Goal: Use online tool/utility: Use online tool/utility

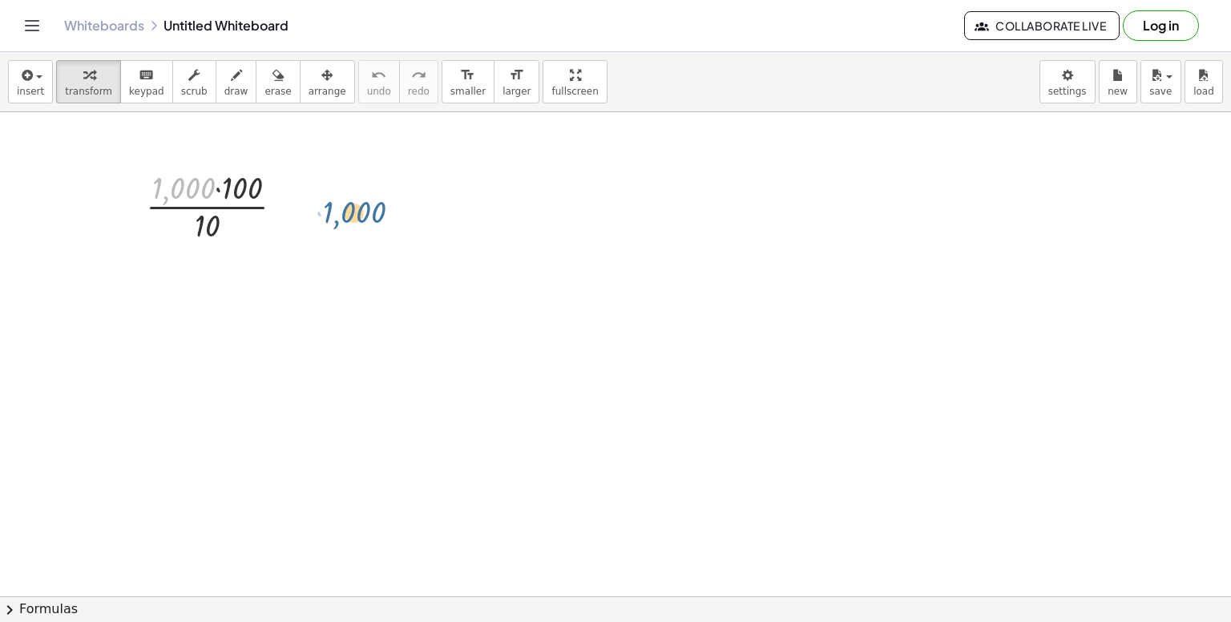
drag, startPoint x: 170, startPoint y: 196, endPoint x: 365, endPoint y: 216, distance: 195.7
drag, startPoint x: 244, startPoint y: 188, endPoint x: 305, endPoint y: 203, distance: 62.8
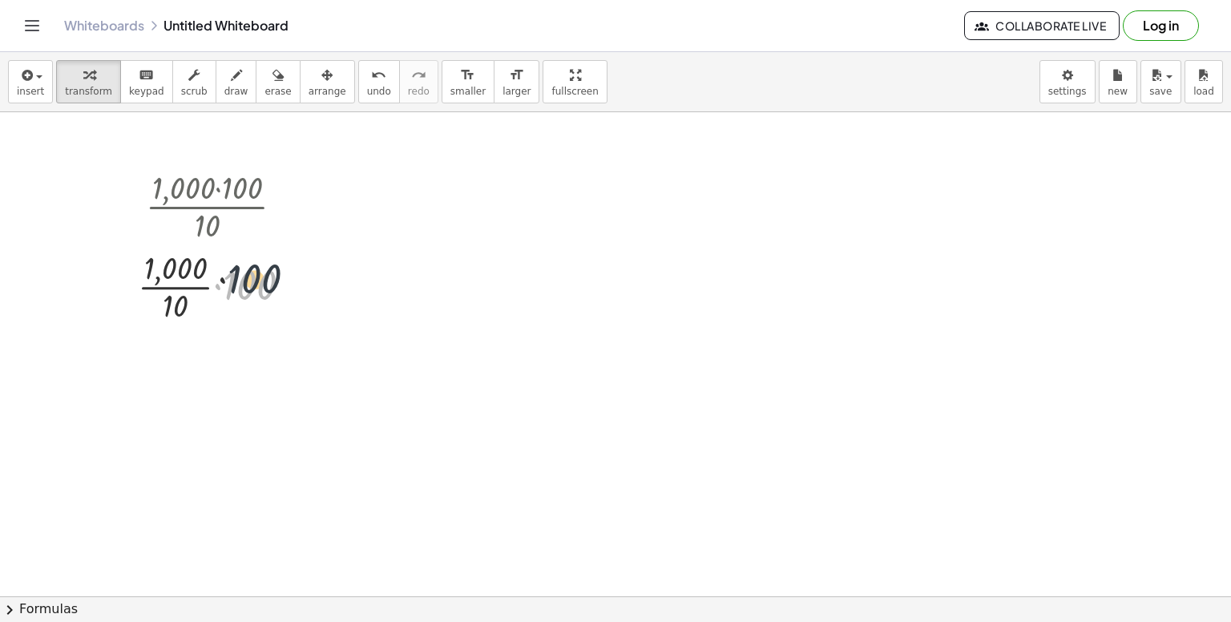
drag, startPoint x: 257, startPoint y: 284, endPoint x: 273, endPoint y: 265, distance: 24.4
click at [273, 265] on div at bounding box center [221, 285] width 183 height 80
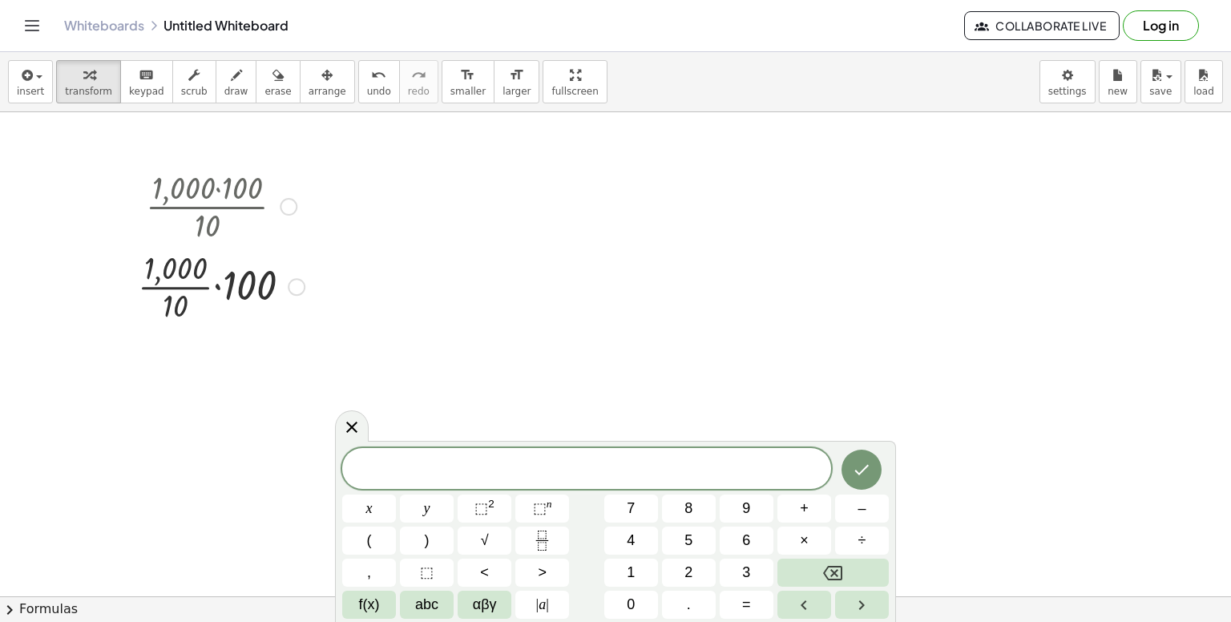
click at [279, 161] on div "· 1,000 · 100 · 10 · 1,000 · 100 · 10 ·" at bounding box center [215, 245] width 203 height 168
click at [135, 83] on button "keyboard keypad" at bounding box center [146, 81] width 53 height 43
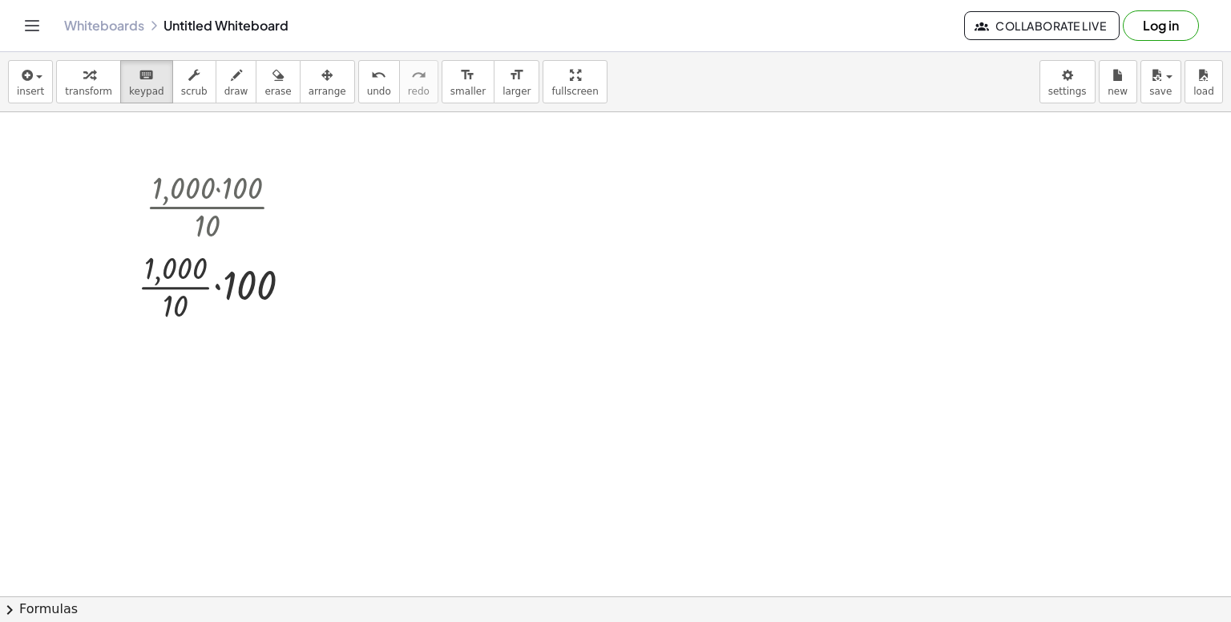
click at [190, 77] on button "scrub" at bounding box center [194, 81] width 44 height 43
click at [247, 176] on div at bounding box center [221, 205] width 183 height 80
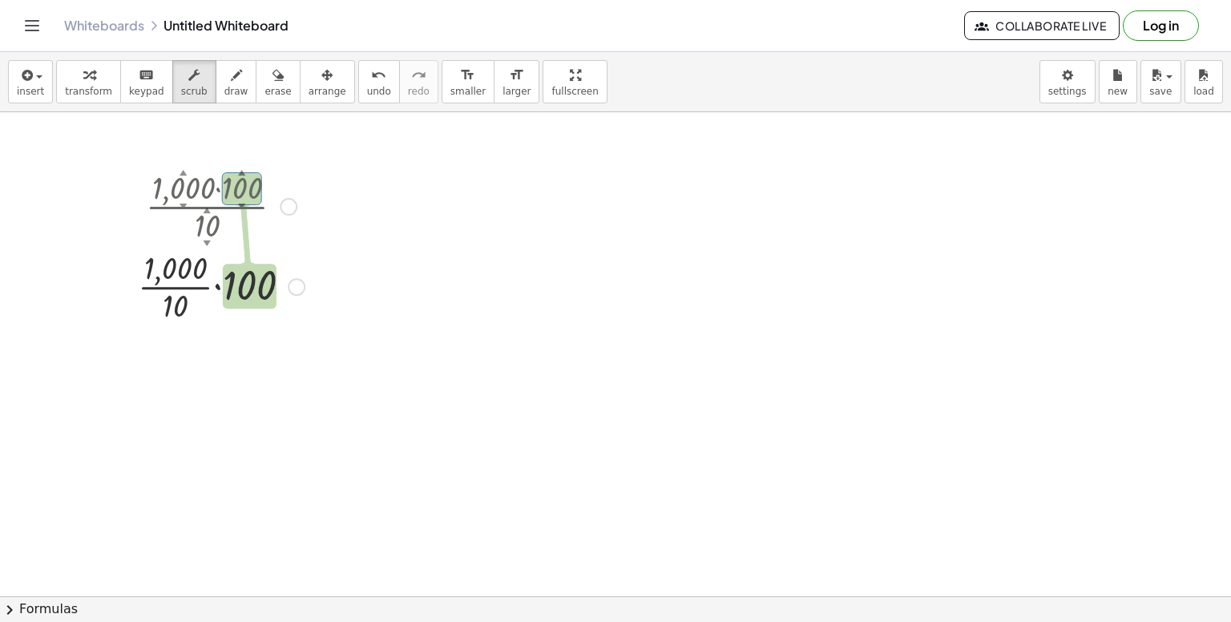
click at [247, 176] on div at bounding box center [221, 205] width 183 height 80
drag, startPoint x: 247, startPoint y: 185, endPoint x: 266, endPoint y: 108, distance: 79.3
click at [266, 108] on div "insert select one: Math Expression Function Text Youtube Video Graphing Geometr…" at bounding box center [615, 337] width 1231 height 570
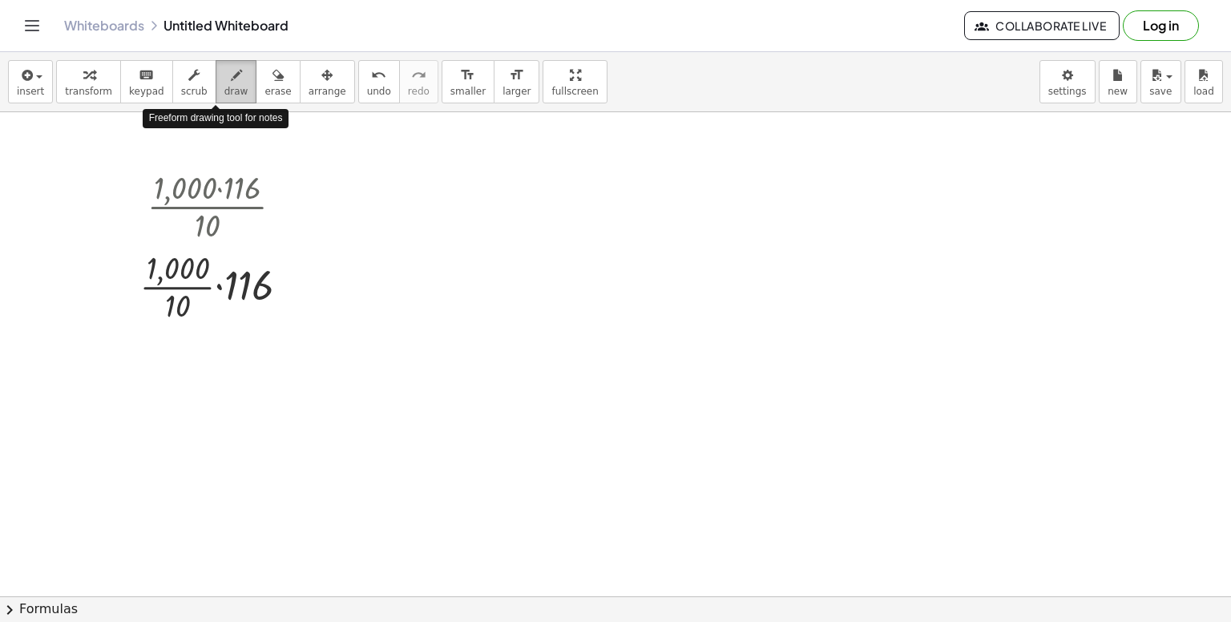
click at [224, 79] on div "button" at bounding box center [236, 74] width 24 height 19
drag, startPoint x: 511, startPoint y: 164, endPoint x: 511, endPoint y: 241, distance: 77.0
click at [511, 241] on div at bounding box center [615, 597] width 1231 height 970
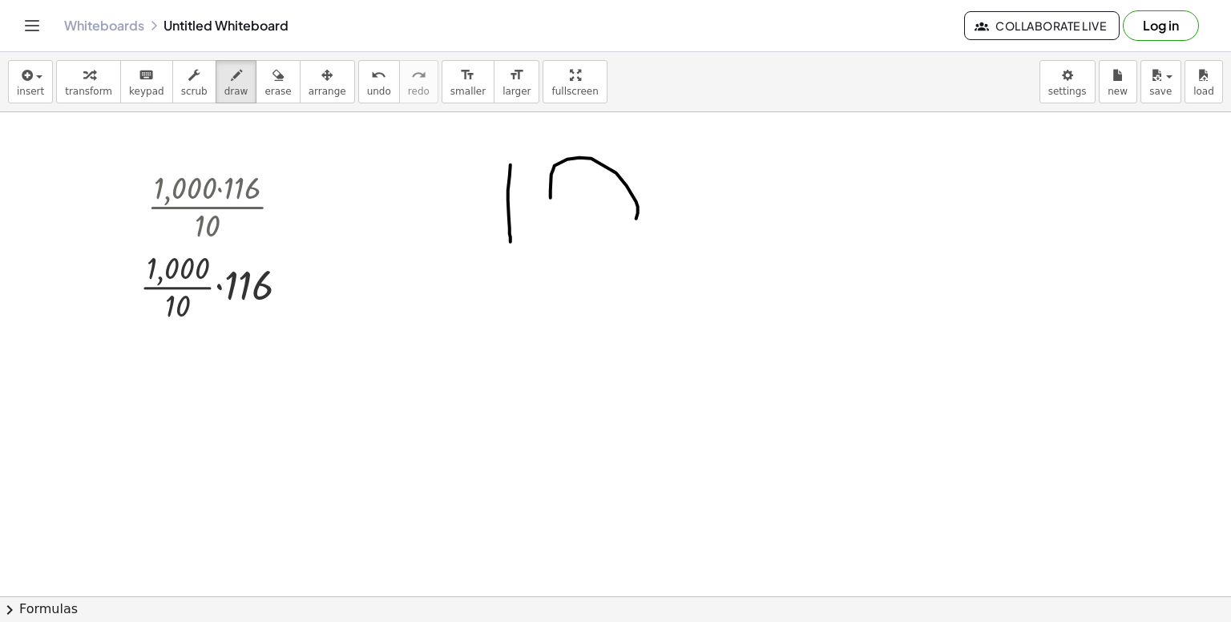
drag, startPoint x: 551, startPoint y: 197, endPoint x: 557, endPoint y: 151, distance: 46.9
click at [557, 151] on div at bounding box center [615, 597] width 1231 height 970
drag, startPoint x: 638, startPoint y: 170, endPoint x: 667, endPoint y: 168, distance: 29.0
click at [667, 168] on div at bounding box center [615, 597] width 1231 height 970
click at [99, 77] on div "button" at bounding box center [88, 74] width 47 height 19
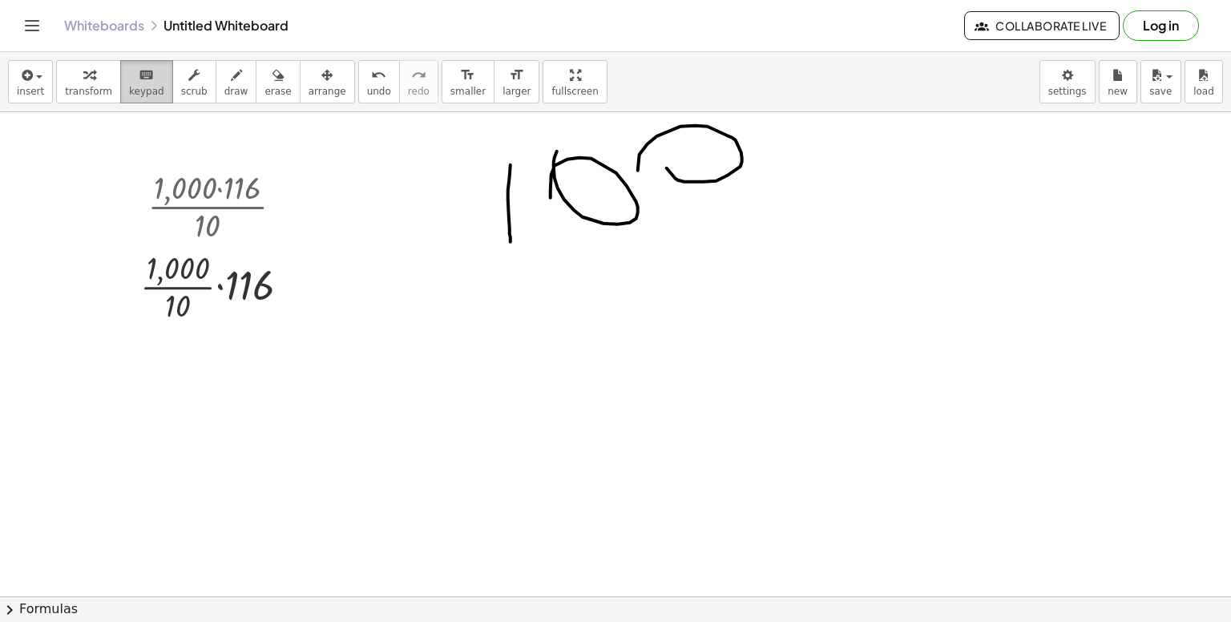
click at [129, 79] on div "keyboard" at bounding box center [146, 74] width 35 height 19
click at [282, 194] on div at bounding box center [221, 205] width 179 height 80
click at [291, 206] on div at bounding box center [288, 207] width 18 height 18
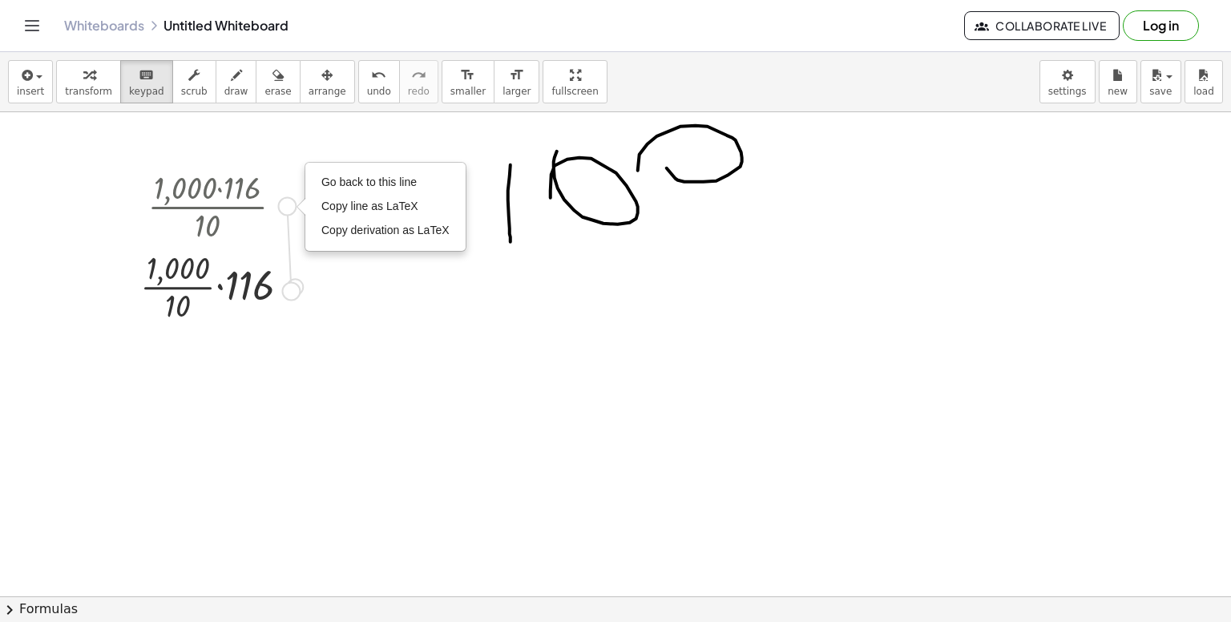
drag, startPoint x: 291, startPoint y: 206, endPoint x: 298, endPoint y: 284, distance: 78.1
click at [208, 207] on div "· 1,000 · 116 · 10 Go back to this line Copy line as LaTeX Copy derivation as L…" at bounding box center [208, 207] width 0 height 0
click at [553, 179] on div at bounding box center [615, 597] width 1231 height 970
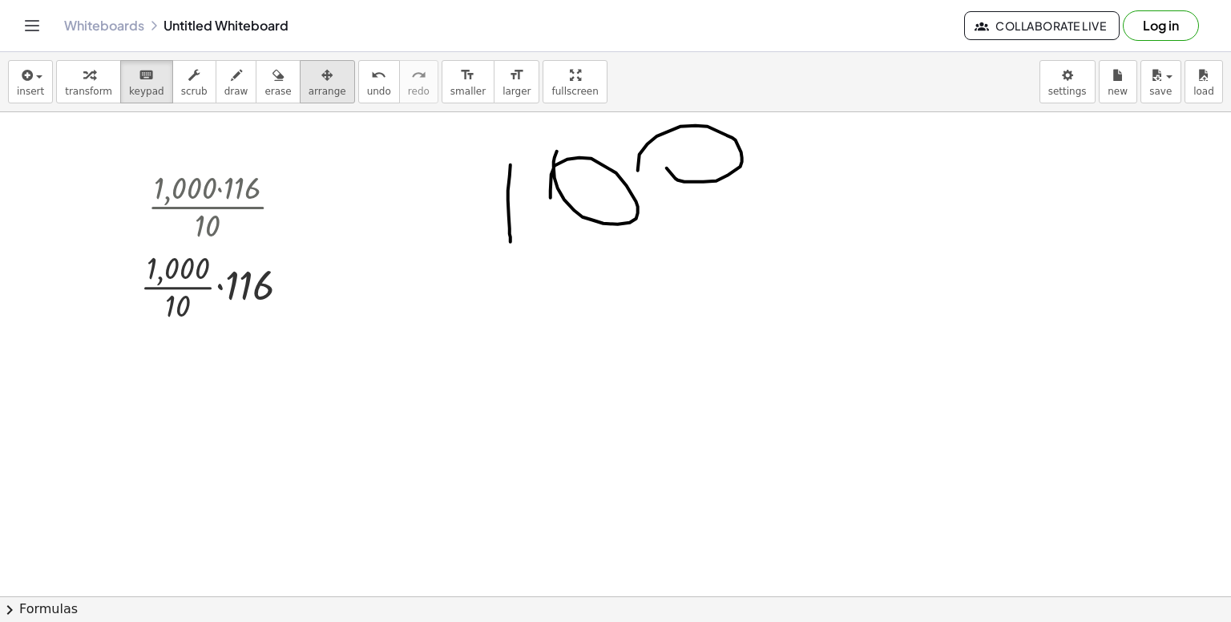
click at [300, 75] on button "arrange" at bounding box center [327, 81] width 55 height 43
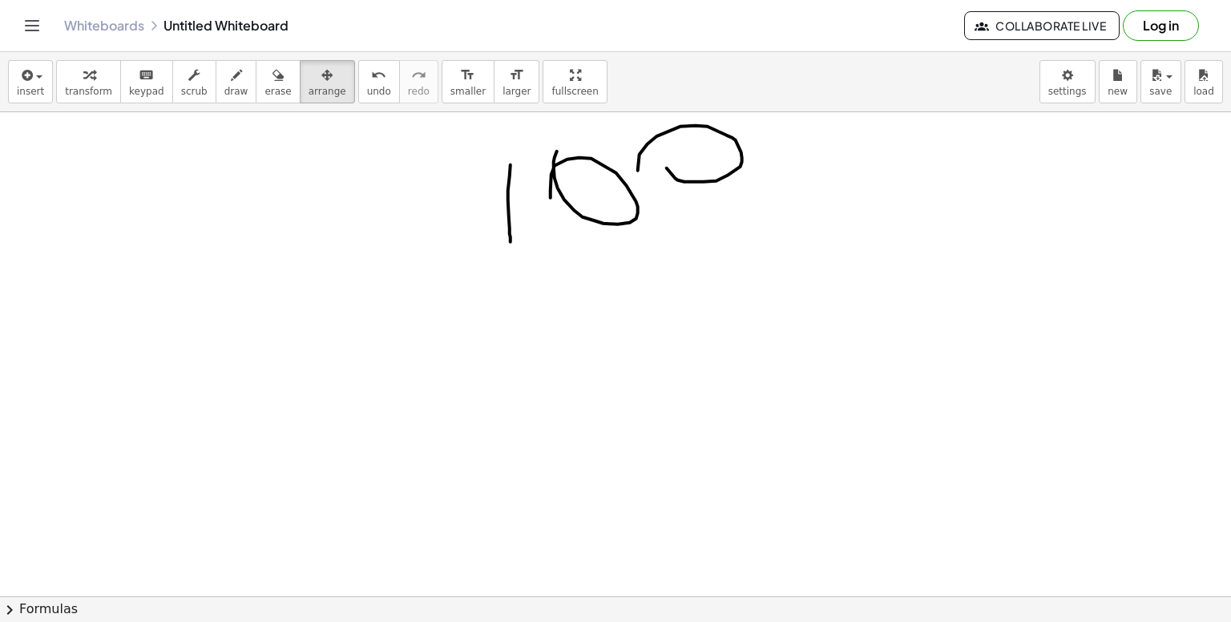
click at [588, 175] on div at bounding box center [615, 597] width 1231 height 970
click at [72, 86] on span "transform" at bounding box center [88, 91] width 47 height 11
click at [13, 69] on button "insert" at bounding box center [30, 81] width 45 height 43
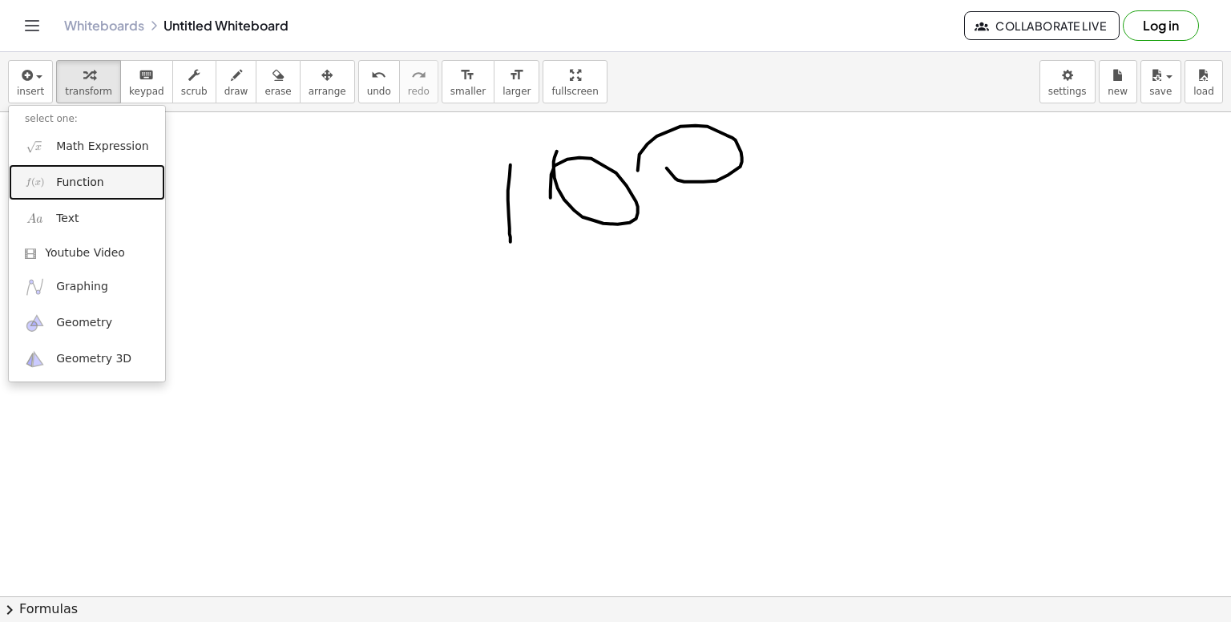
click at [139, 190] on link "Function" at bounding box center [87, 182] width 156 height 36
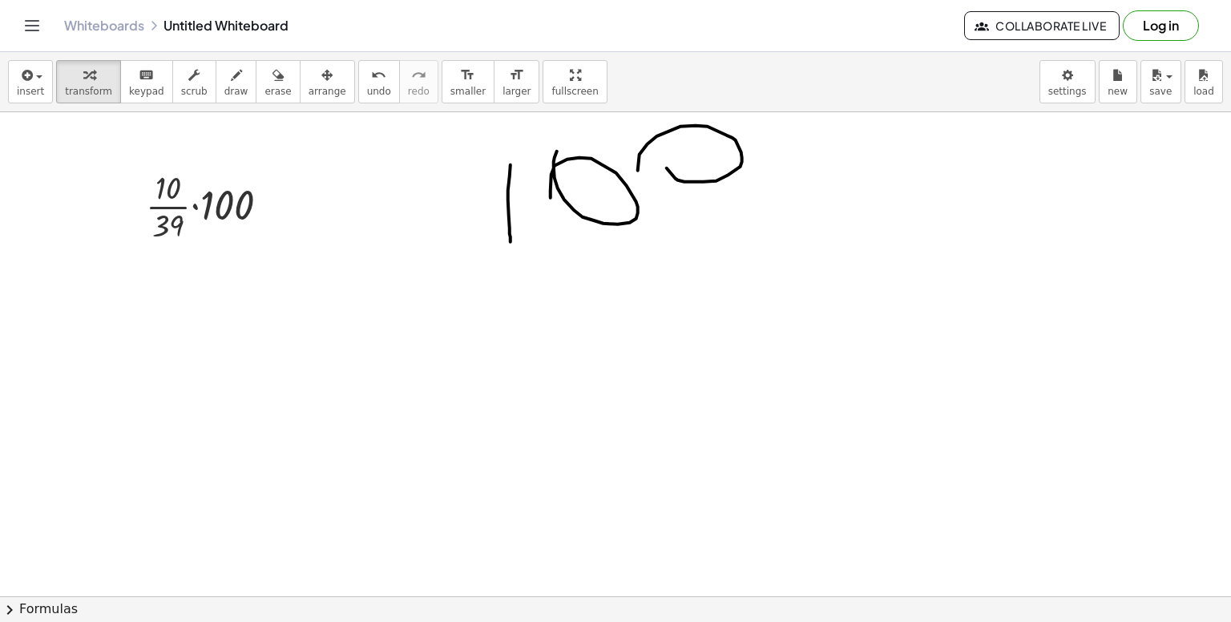
click at [162, 330] on div at bounding box center [615, 597] width 1231 height 970
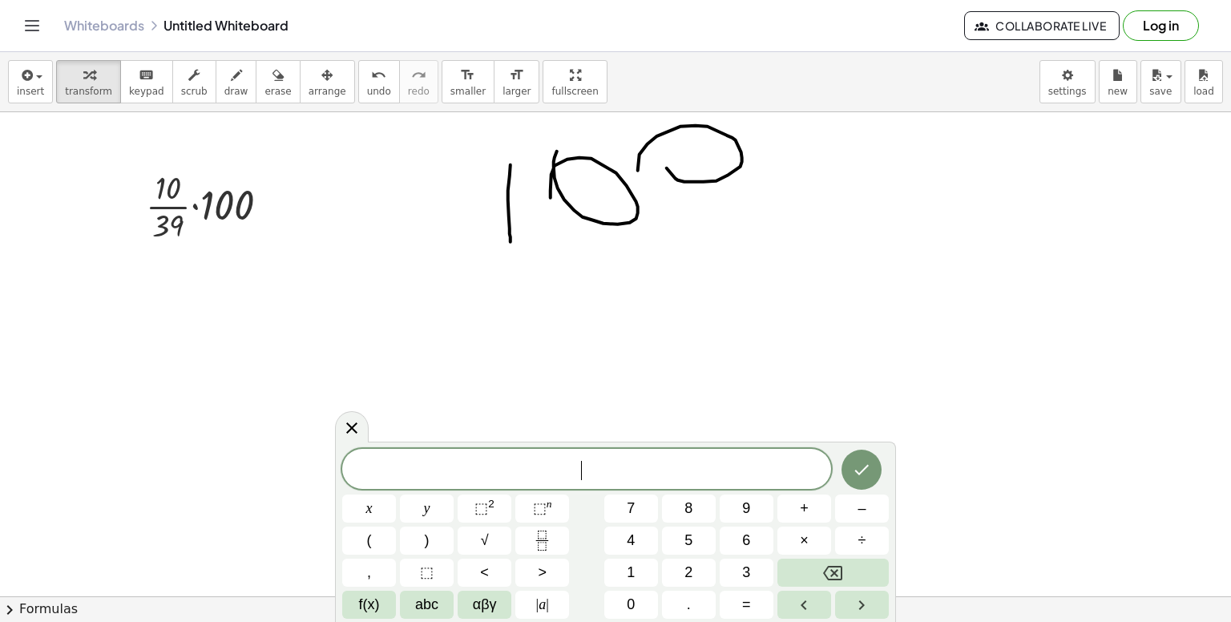
click at [236, 260] on div at bounding box center [615, 597] width 1231 height 970
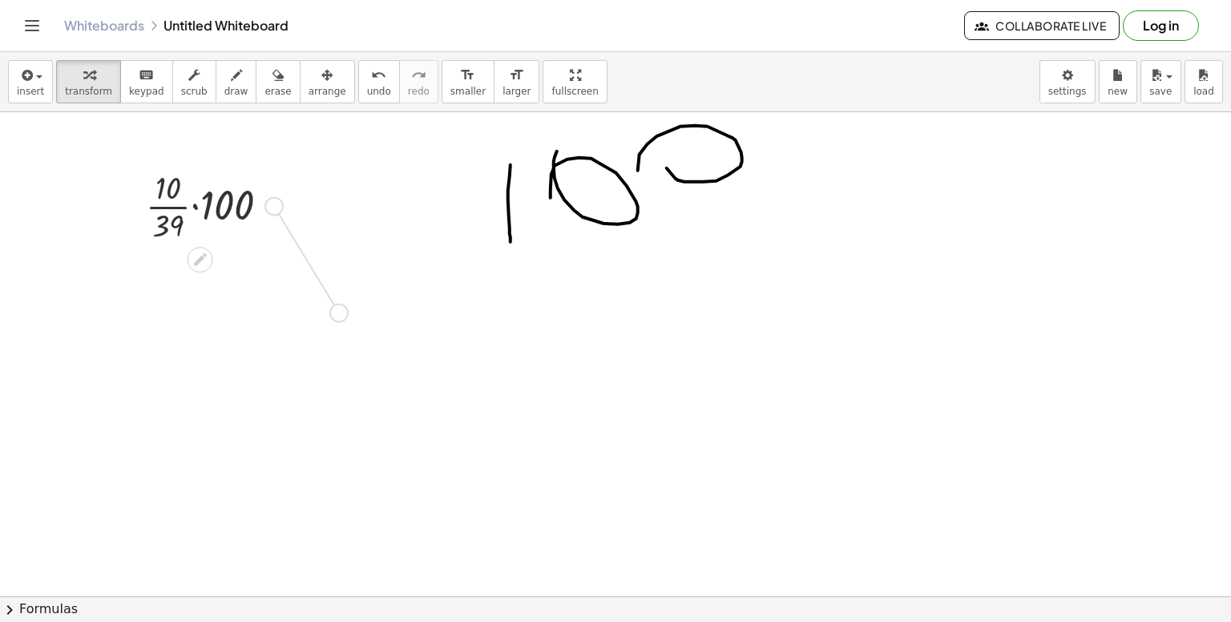
drag, startPoint x: 269, startPoint y: 207, endPoint x: 333, endPoint y: 313, distance: 124.8
click at [333, 313] on div "· · 10 · 39 · 100" at bounding box center [615, 597] width 1231 height 970
drag, startPoint x: 279, startPoint y: 328, endPoint x: 343, endPoint y: 333, distance: 64.4
click at [343, 333] on div "· 100 · · 10 · 39 · 100" at bounding box center [260, 305] width 172 height 88
drag, startPoint x: 294, startPoint y: 318, endPoint x: 478, endPoint y: 164, distance: 240.1
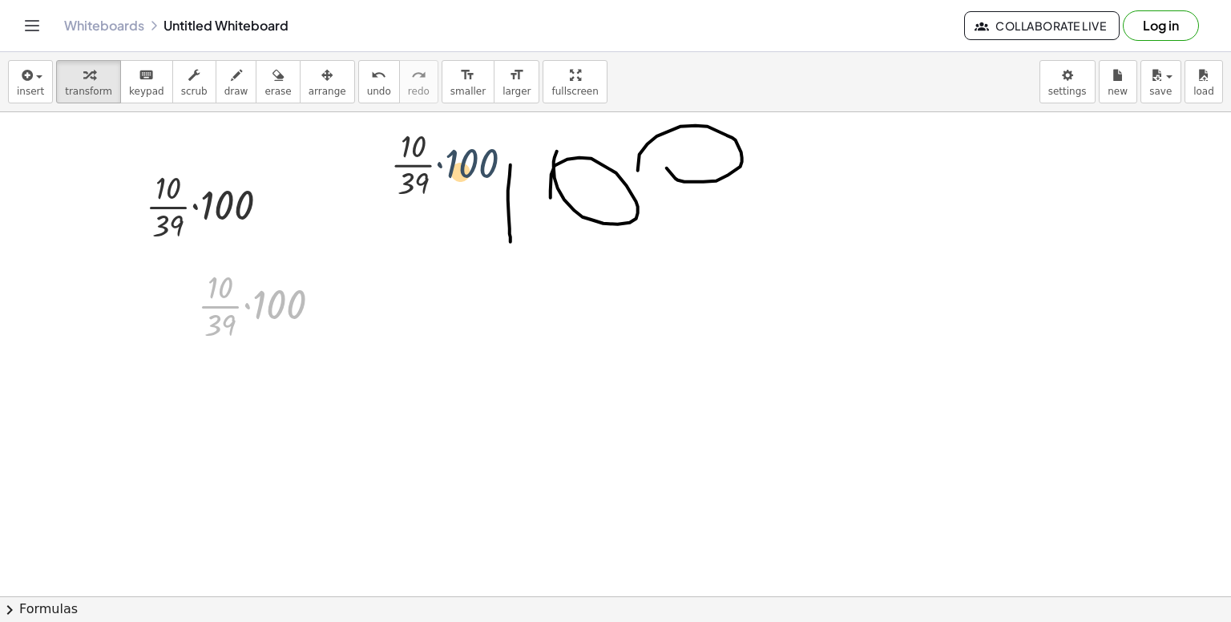
click at [478, 164] on div "· · 10 · 39 · 100 · 100 · · 10 · 39 · · 10 · 39 · 100" at bounding box center [615, 597] width 1231 height 970
click at [313, 289] on div at bounding box center [266, 305] width 152 height 80
click at [295, 299] on div at bounding box center [266, 305] width 130 height 80
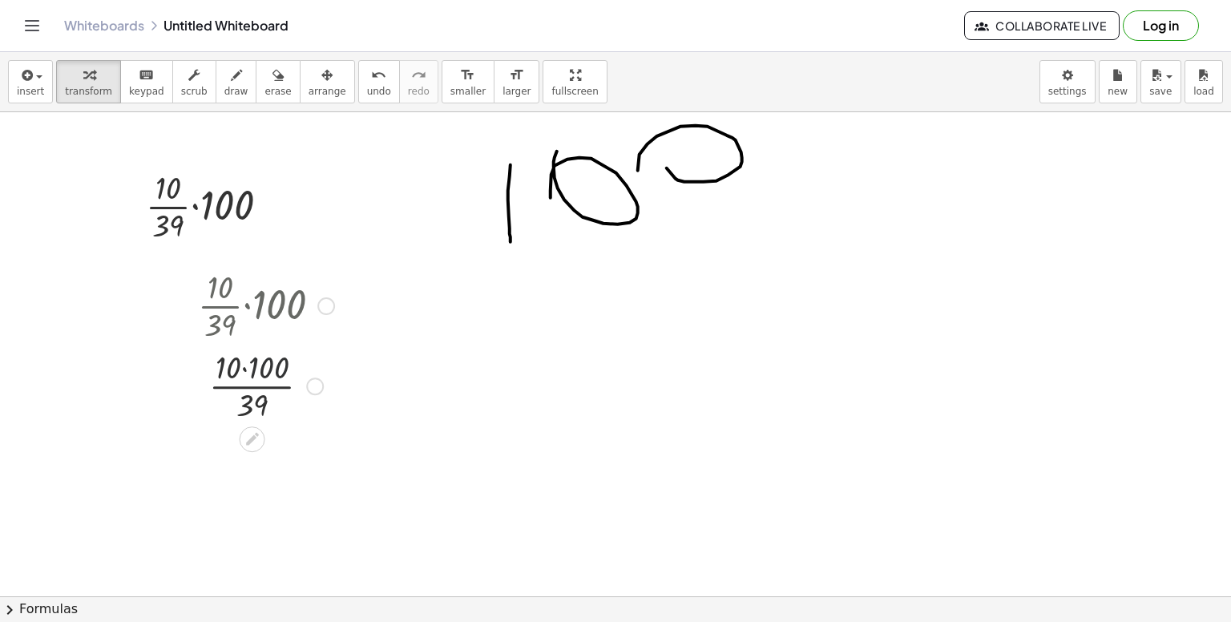
click at [315, 371] on div at bounding box center [266, 385] width 152 height 80
click at [315, 373] on div at bounding box center [266, 385] width 152 height 80
click at [315, 373] on div at bounding box center [265, 385] width 163 height 80
click at [315, 381] on div at bounding box center [315, 387] width 18 height 18
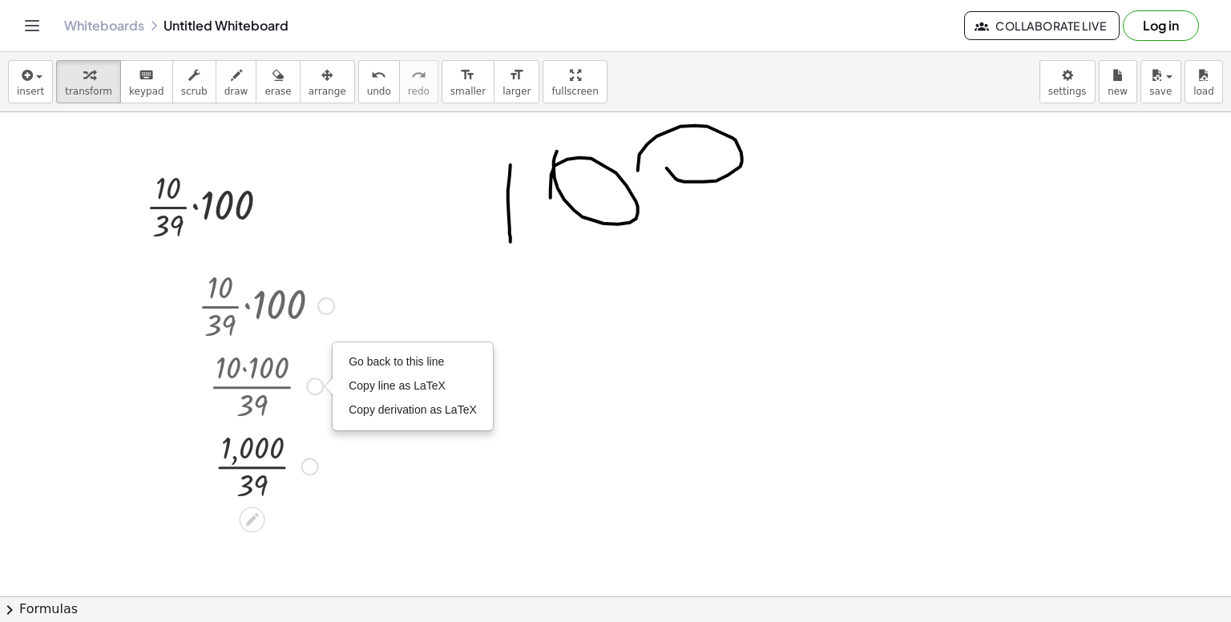
click at [312, 463] on div at bounding box center [310, 467] width 18 height 18
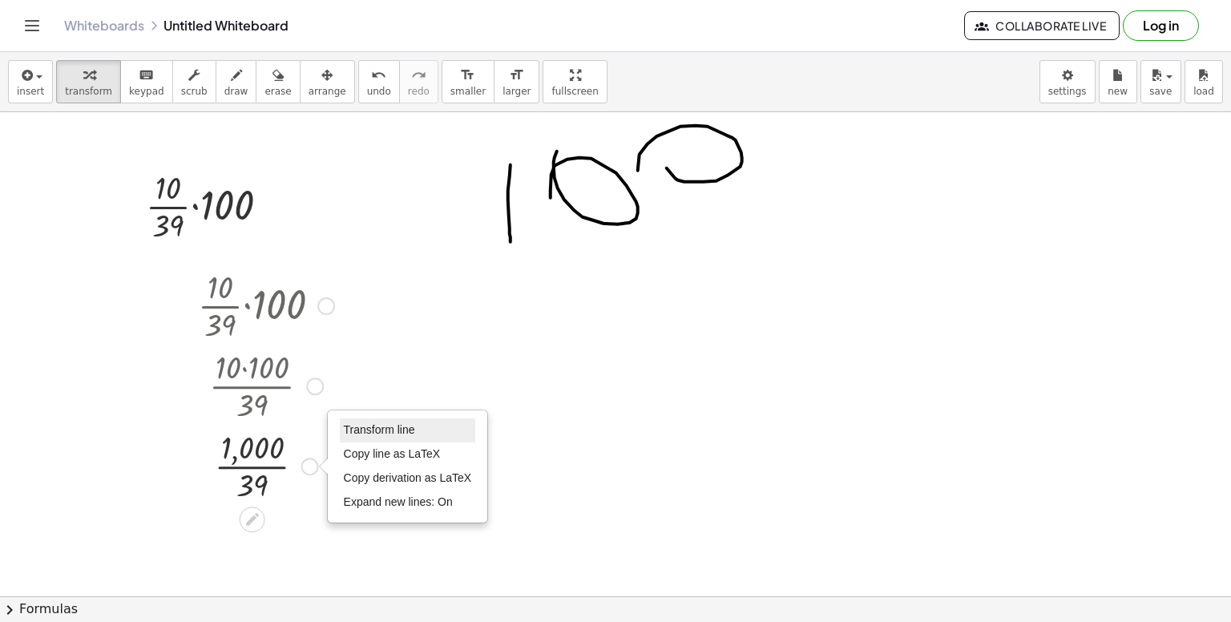
click at [358, 439] on li "Transform line" at bounding box center [408, 430] width 136 height 24
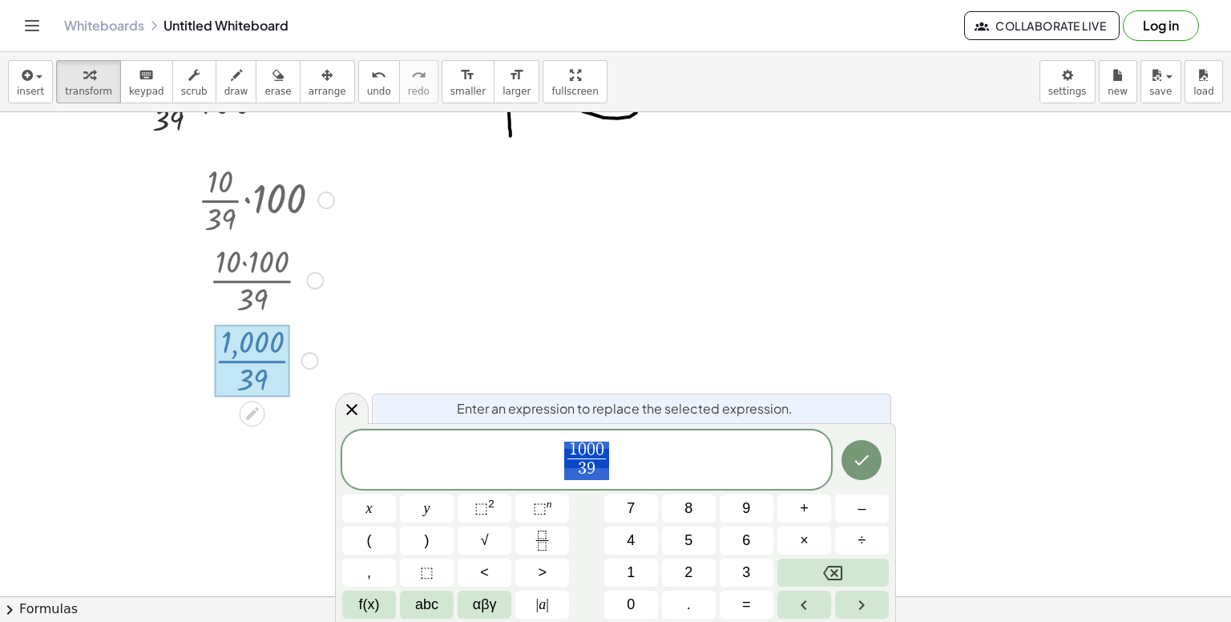
scroll to position [107, 0]
click at [486, 367] on div at bounding box center [615, 491] width 1231 height 970
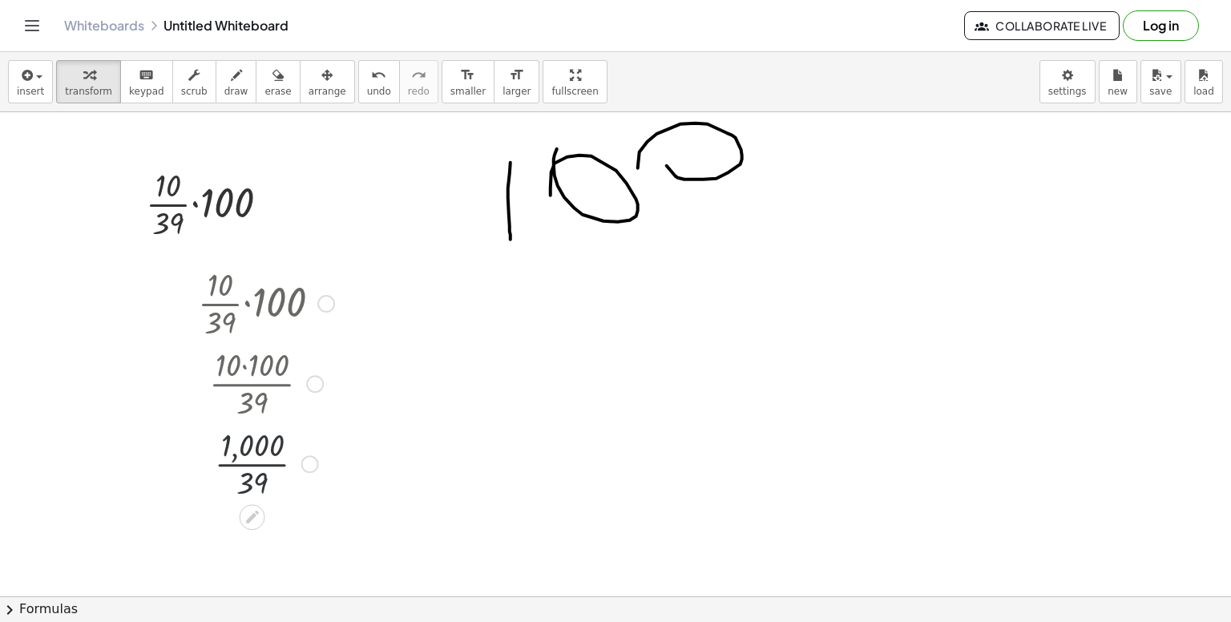
scroll to position [0, 0]
click at [279, 462] on div at bounding box center [266, 465] width 152 height 80
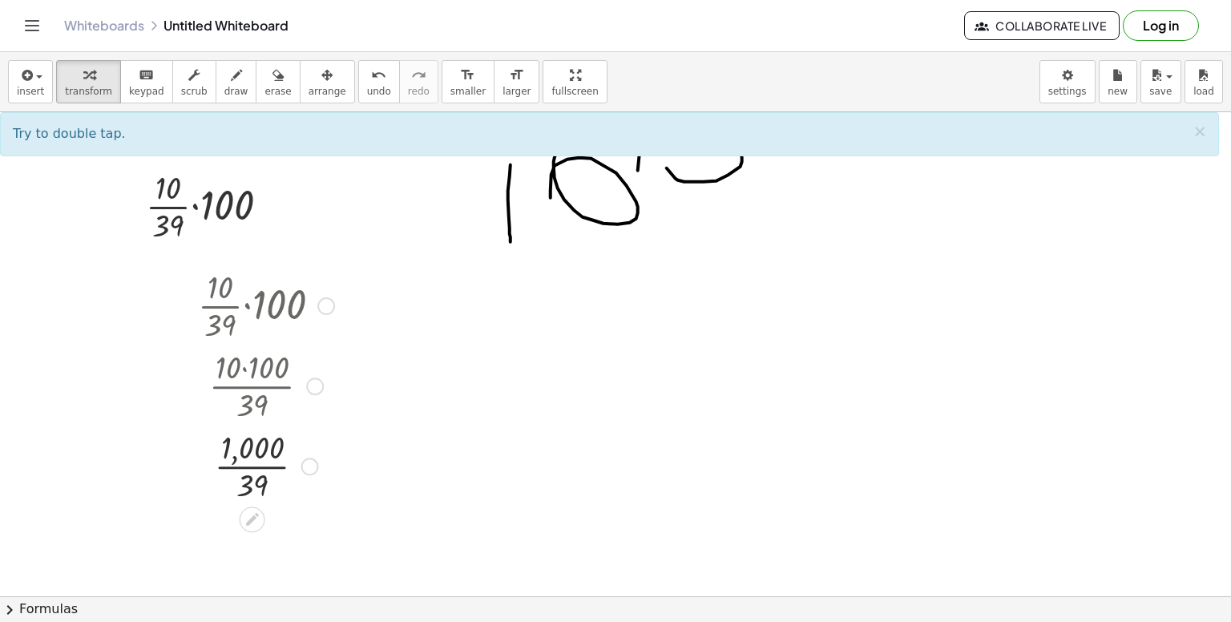
click at [262, 485] on div at bounding box center [266, 465] width 152 height 80
click at [273, 480] on div at bounding box center [266, 465] width 152 height 80
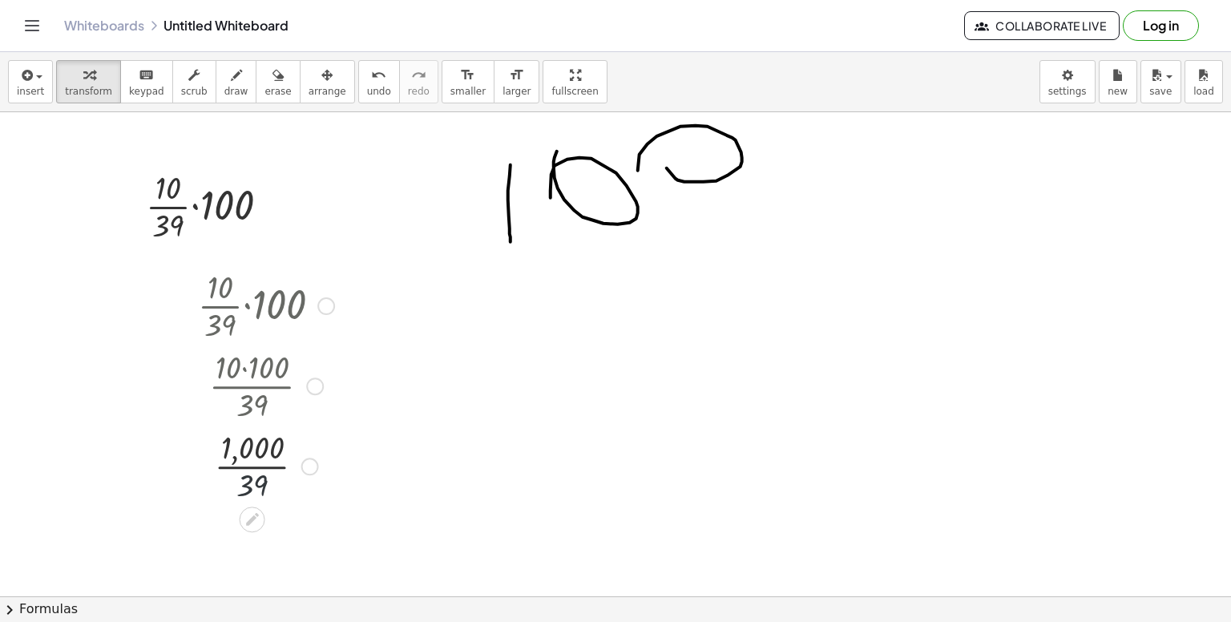
click at [273, 480] on div at bounding box center [266, 465] width 152 height 80
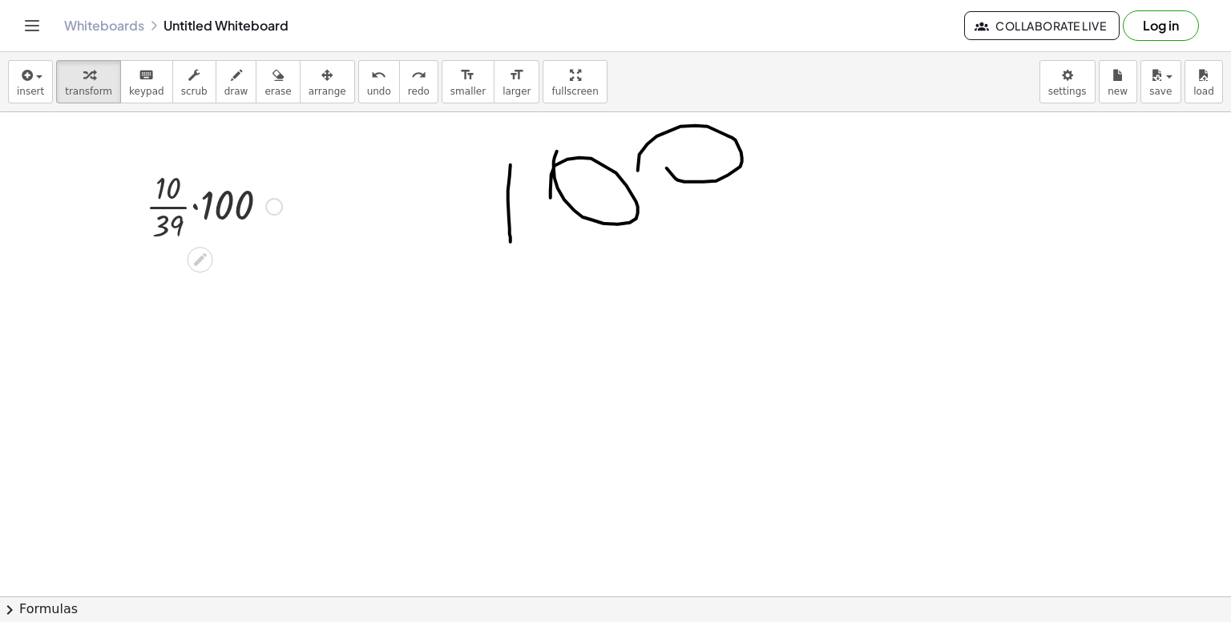
click at [149, 166] on div at bounding box center [214, 205] width 152 height 80
click at [158, 177] on div at bounding box center [214, 205] width 152 height 80
click at [161, 180] on div at bounding box center [214, 205] width 152 height 80
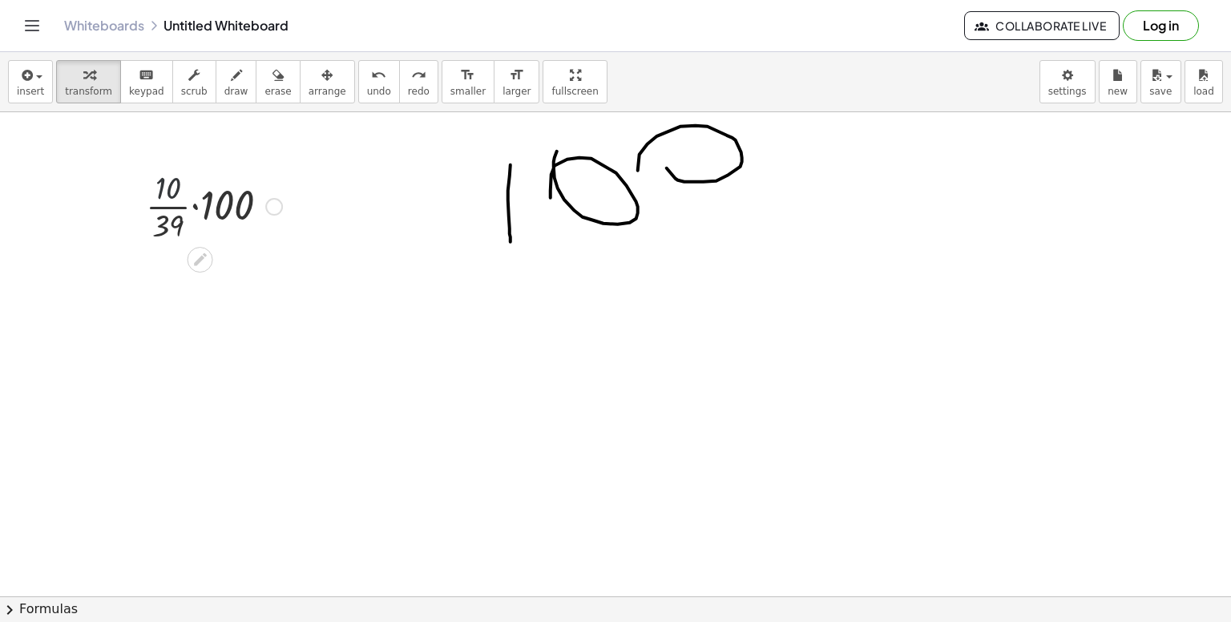
click at [161, 180] on div at bounding box center [214, 205] width 152 height 80
click at [170, 226] on div at bounding box center [214, 205] width 152 height 80
click at [199, 263] on icon at bounding box center [200, 259] width 17 height 17
click at [266, 271] on div at bounding box center [269, 274] width 18 height 18
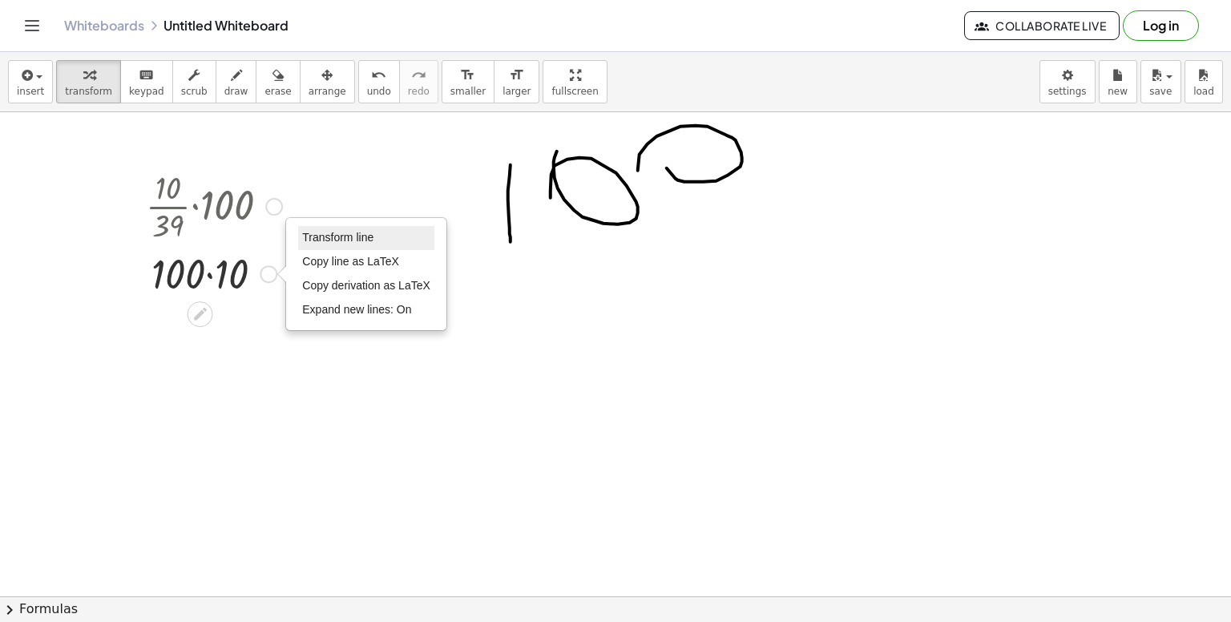
click at [349, 239] on span "Transform line" at bounding box center [337, 237] width 71 height 13
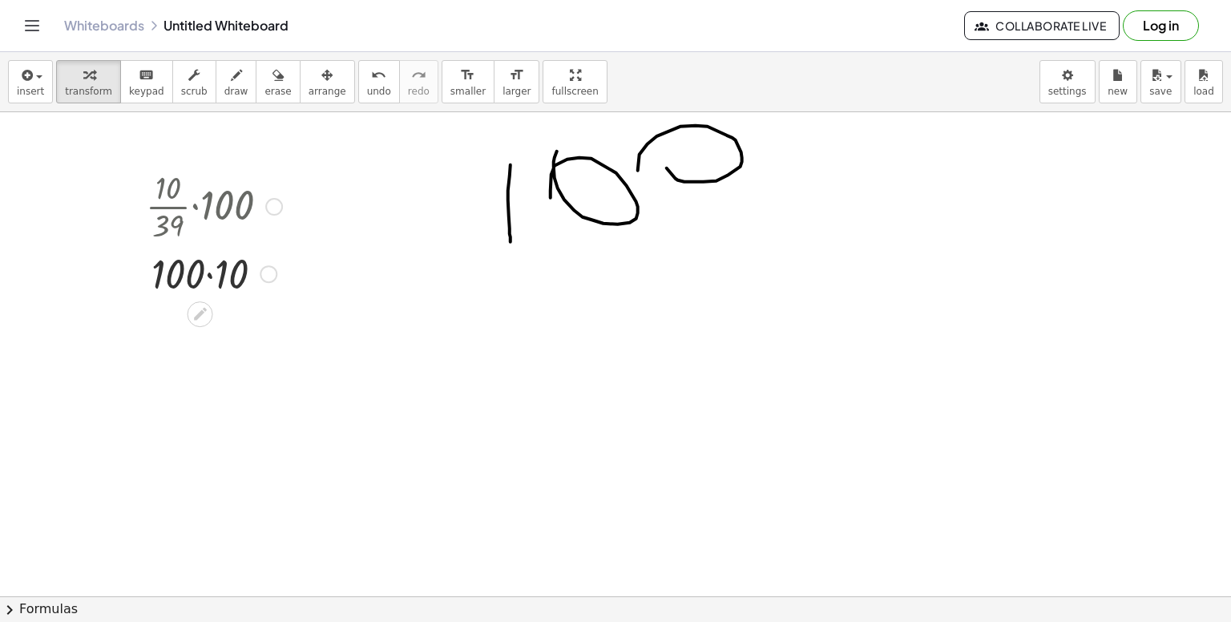
drag, startPoint x: 269, startPoint y: 280, endPoint x: 279, endPoint y: 370, distance: 90.3
click at [279, 370] on div "· · 10 · 39 · 100 · 100 · 10" at bounding box center [615, 597] width 1231 height 970
drag, startPoint x: 263, startPoint y: 277, endPoint x: 253, endPoint y: 386, distance: 109.4
click at [253, 386] on div "· · 10 · 39 · 100 · 100 · 10" at bounding box center [615, 597] width 1231 height 970
click at [272, 273] on div at bounding box center [269, 274] width 18 height 18
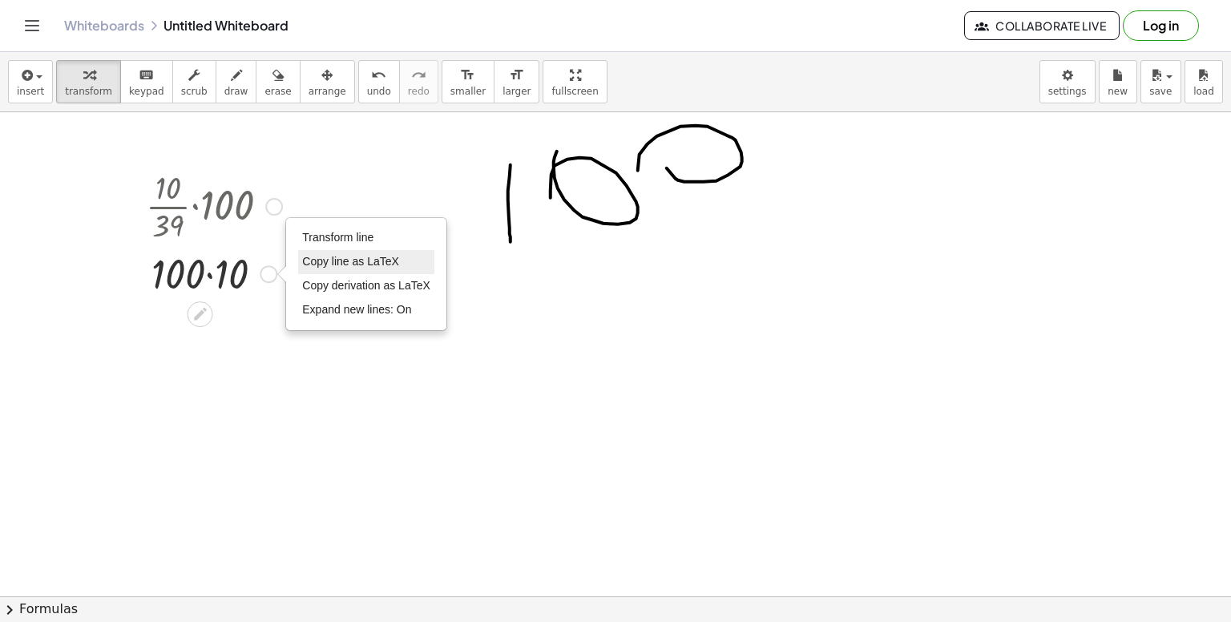
click at [338, 265] on span "Copy line as LaTeX" at bounding box center [350, 261] width 97 height 13
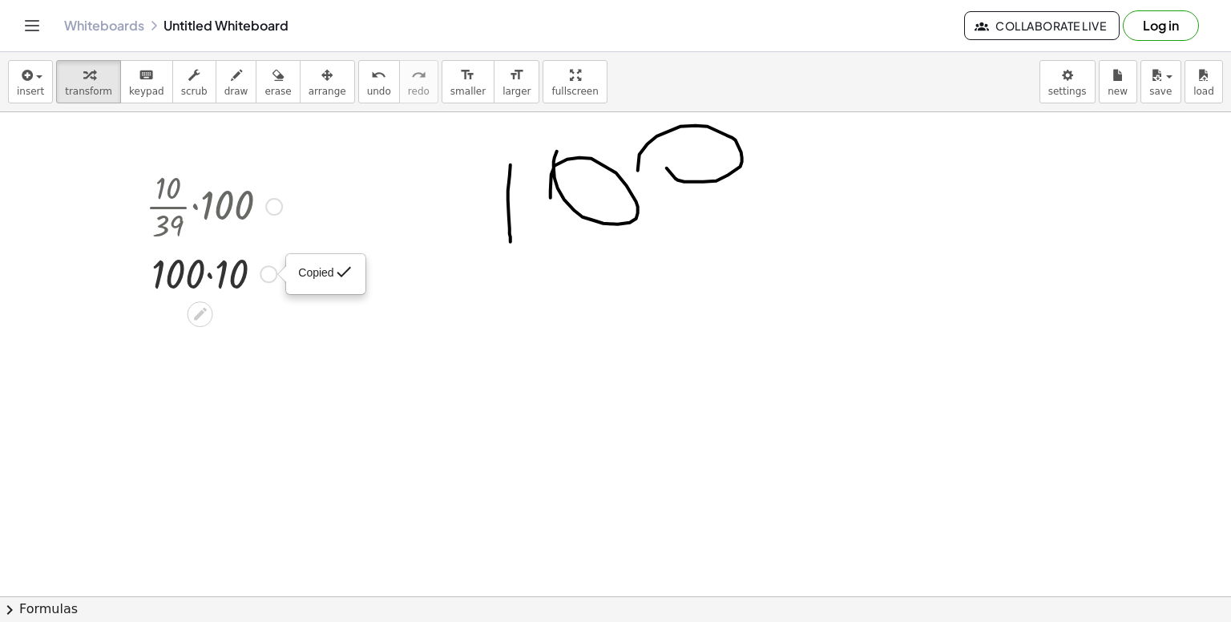
click at [199, 277] on div at bounding box center [214, 272] width 152 height 55
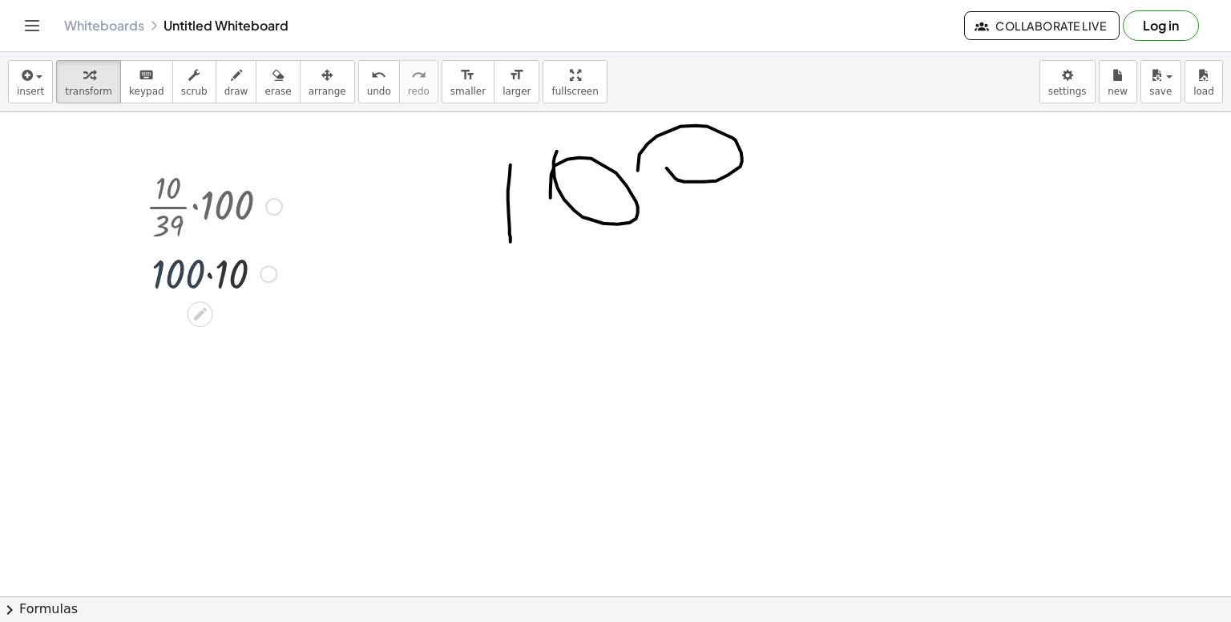
click at [199, 277] on div at bounding box center [214, 272] width 152 height 55
click at [224, 277] on div at bounding box center [214, 272] width 152 height 55
click at [214, 313] on div at bounding box center [214, 326] width 152 height 53
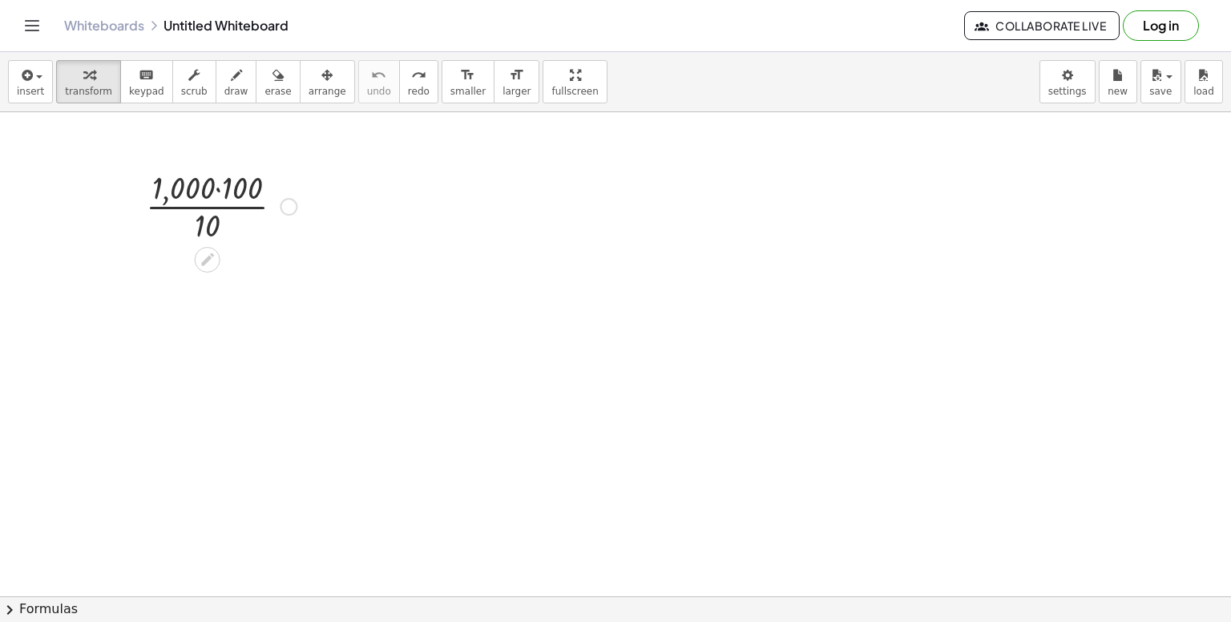
click at [232, 217] on div at bounding box center [221, 205] width 167 height 80
click at [292, 201] on div at bounding box center [289, 207] width 18 height 18
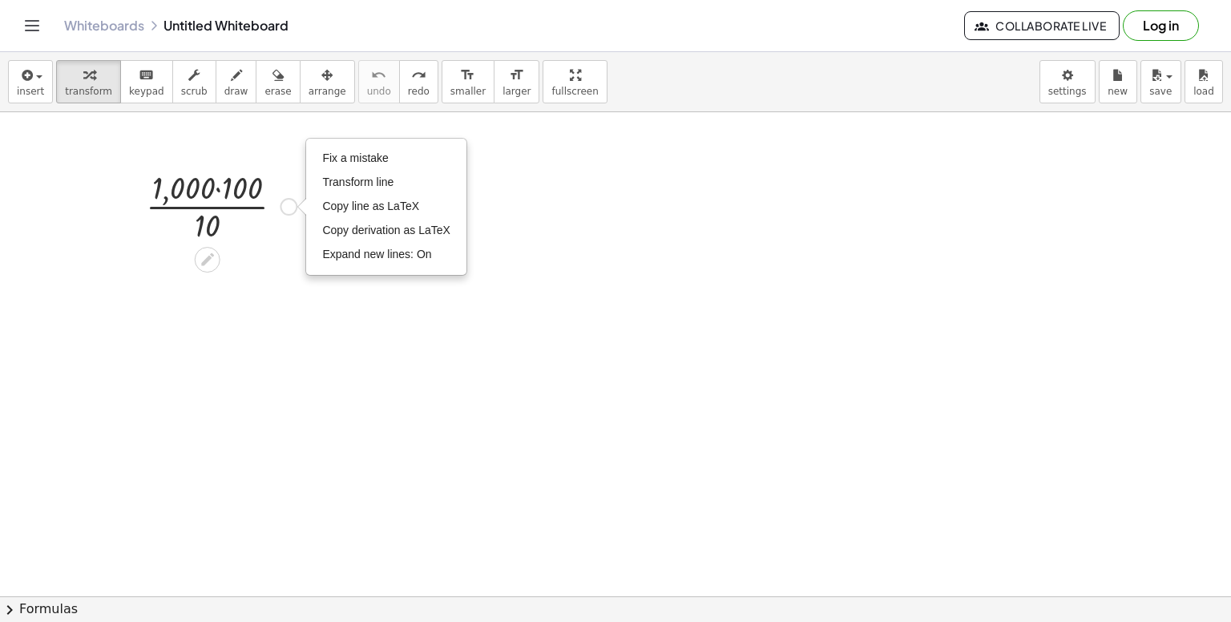
click at [247, 177] on div at bounding box center [221, 205] width 167 height 80
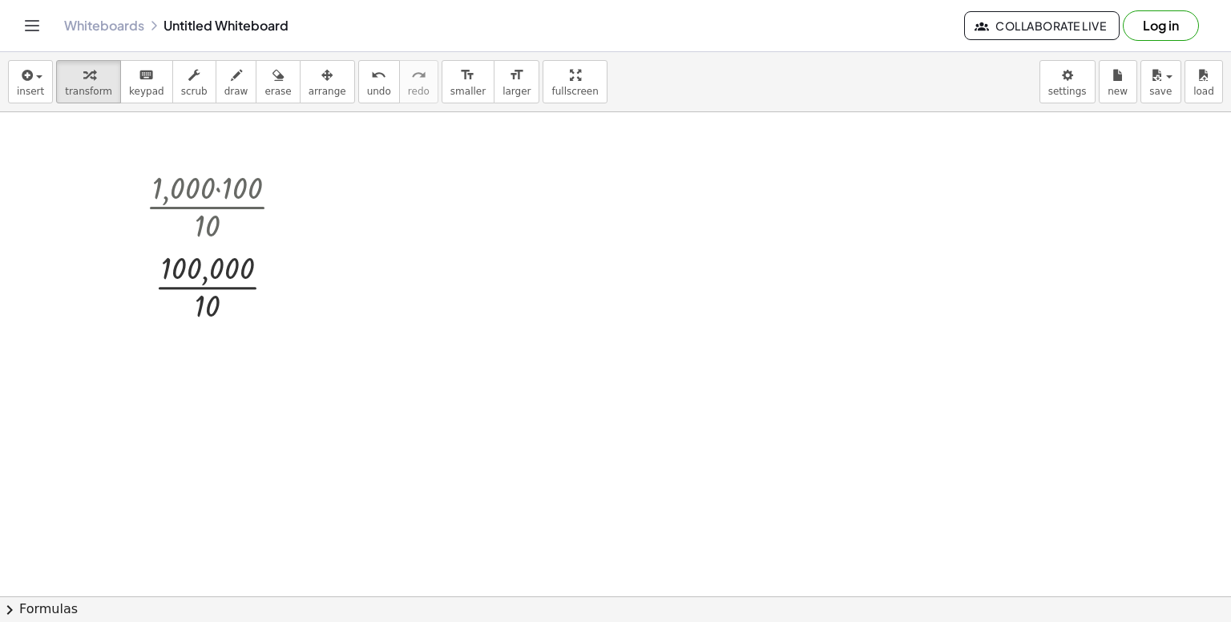
click at [495, 209] on div at bounding box center [615, 597] width 1231 height 970
click at [543, 241] on div at bounding box center [587, 254] width 152 height 80
click at [571, 302] on icon at bounding box center [573, 308] width 17 height 17
drag, startPoint x: 648, startPoint y: 255, endPoint x: 649, endPoint y: 404, distance: 149.1
click at [649, 404] on div "· 1,000 · 100 · 10 · · 10 100,000 Fix a mistake Transform line Copy line as LaT…" at bounding box center [615, 597] width 1231 height 970
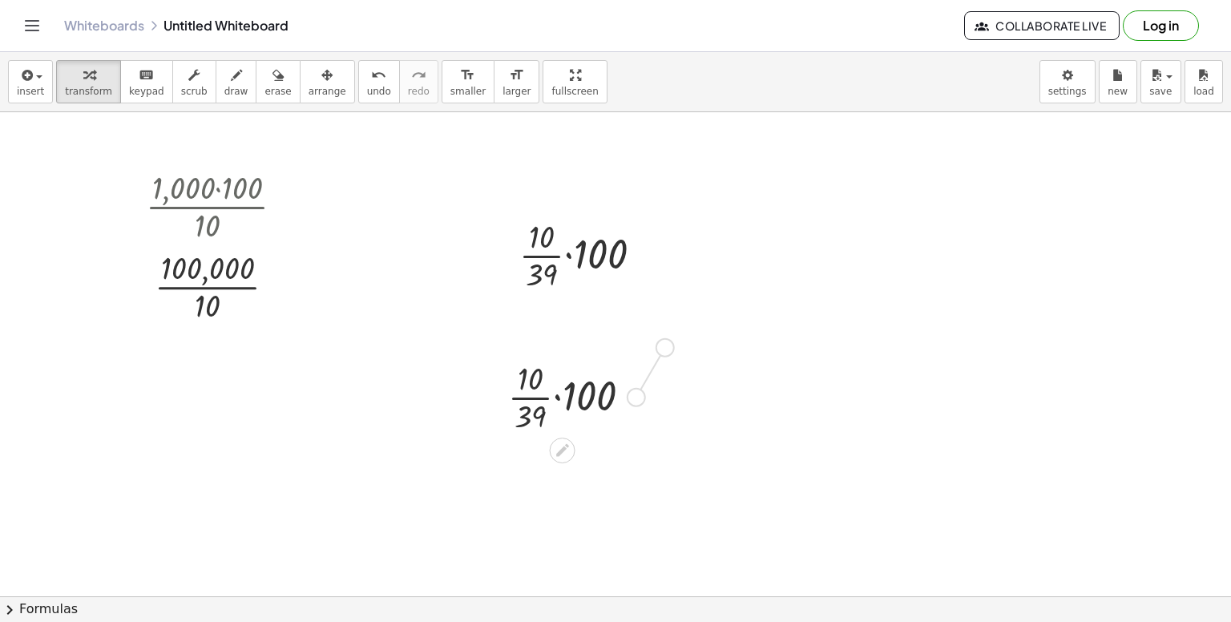
drag, startPoint x: 630, startPoint y: 403, endPoint x: 751, endPoint y: 252, distance: 193.9
click at [751, 252] on div "· 1,000 · 100 · 10 · · 10 100,000 Fix a mistake Transform line Copy line as LaT…" at bounding box center [615, 597] width 1231 height 970
click at [648, 255] on div at bounding box center [648, 256] width 18 height 18
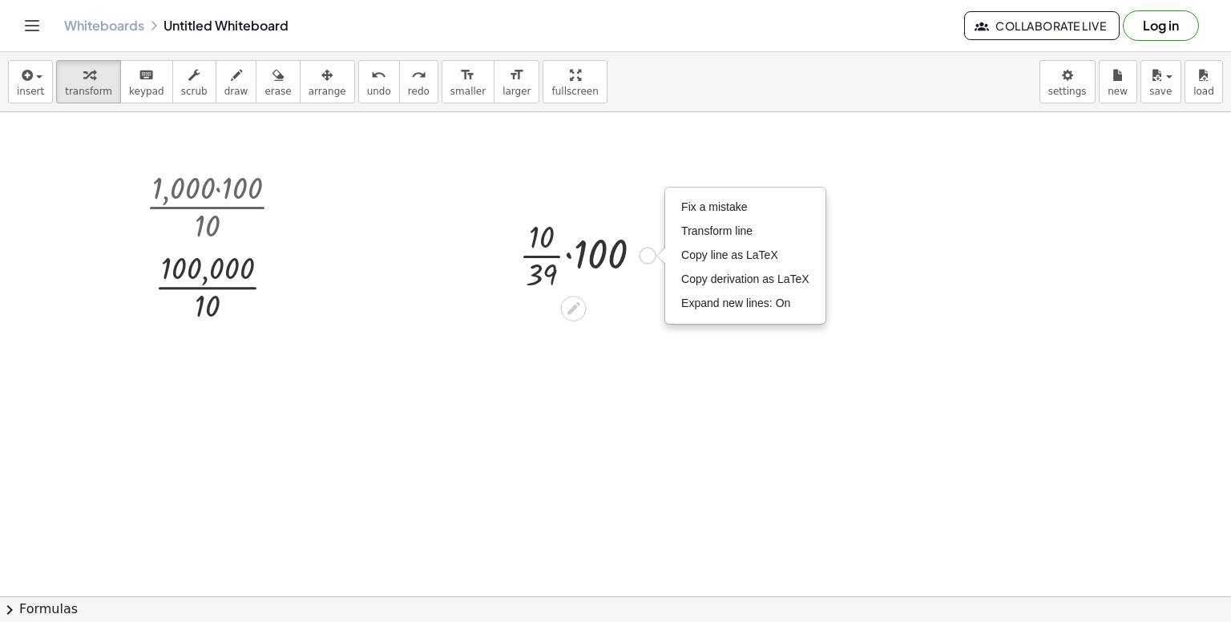
click at [648, 255] on div "Fix a mistake Transform line Copy line as LaTeX Copy derivation as LaTeX Expand…" at bounding box center [648, 256] width 18 height 18
click at [744, 211] on span "Fix a mistake" at bounding box center [714, 206] width 66 height 13
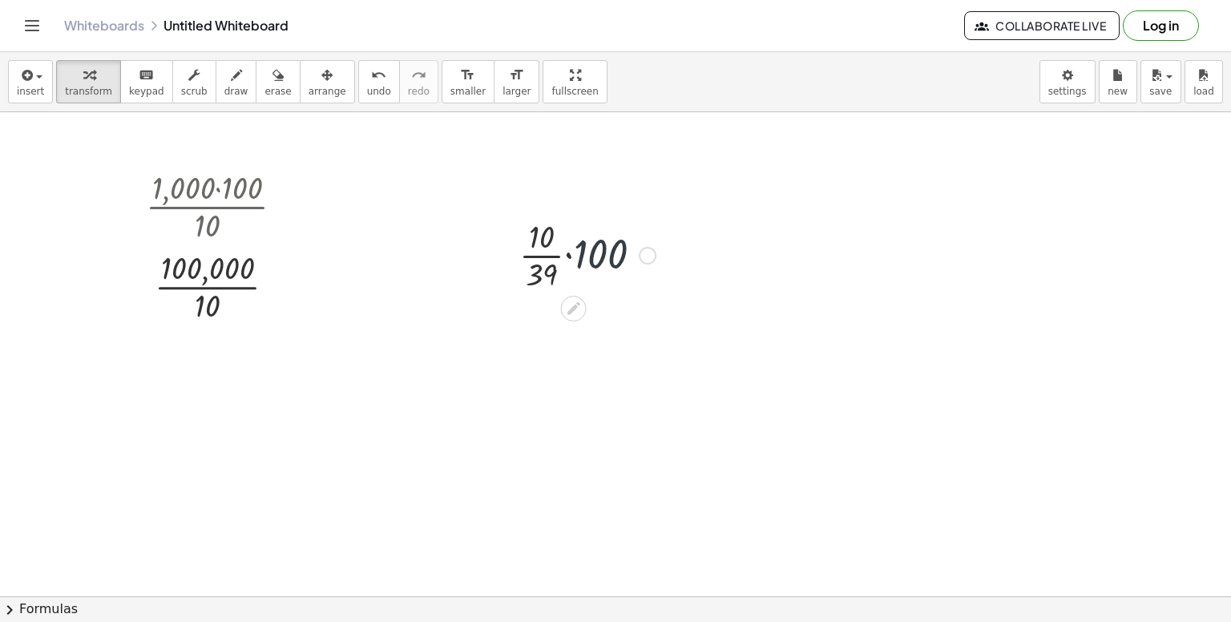
drag, startPoint x: 658, startPoint y: 260, endPoint x: 642, endPoint y: 257, distance: 16.2
click at [642, 257] on div at bounding box center [587, 254] width 152 height 80
click at [642, 257] on div "Fix a mistake Transform line Copy line as LaTeX Copy derivation as LaTeX Expand…" at bounding box center [648, 256] width 18 height 18
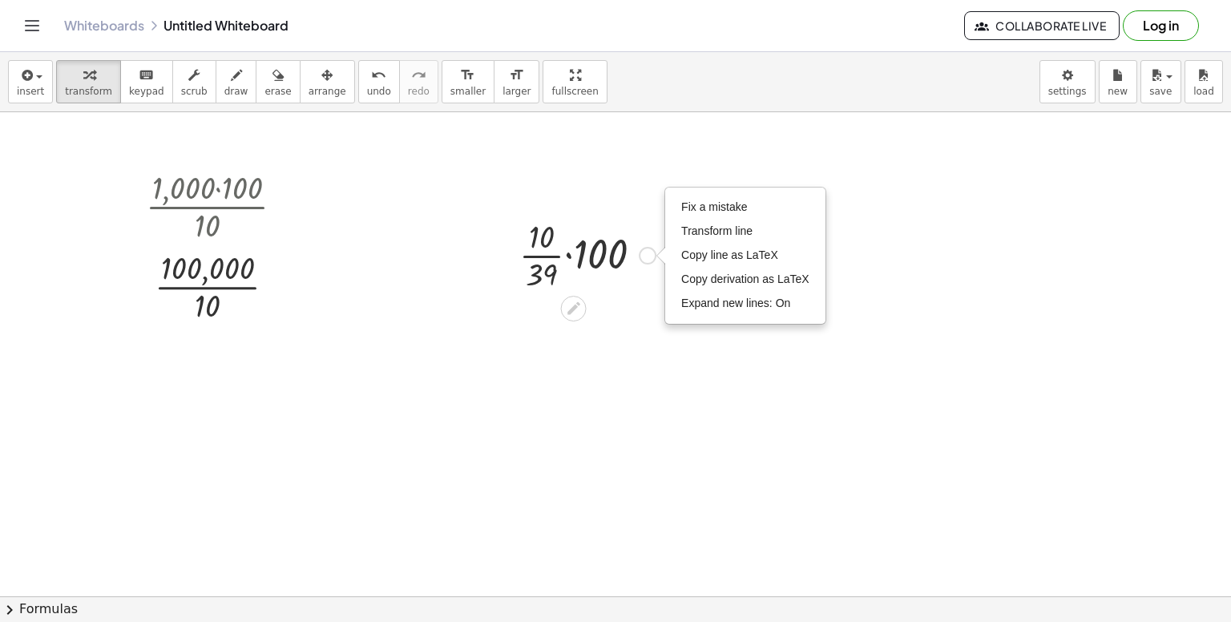
click at [642, 257] on div "Fix a mistake Transform line Copy line as LaTeX Copy derivation as LaTeX Expand…" at bounding box center [648, 256] width 18 height 18
drag, startPoint x: 642, startPoint y: 257, endPoint x: 600, endPoint y: 248, distance: 42.8
click at [574, 256] on div "· · 10 · 39 · 100 Fix a mistake Transform line Copy line as LaTeX Copy derivati…" at bounding box center [574, 256] width 0 height 0
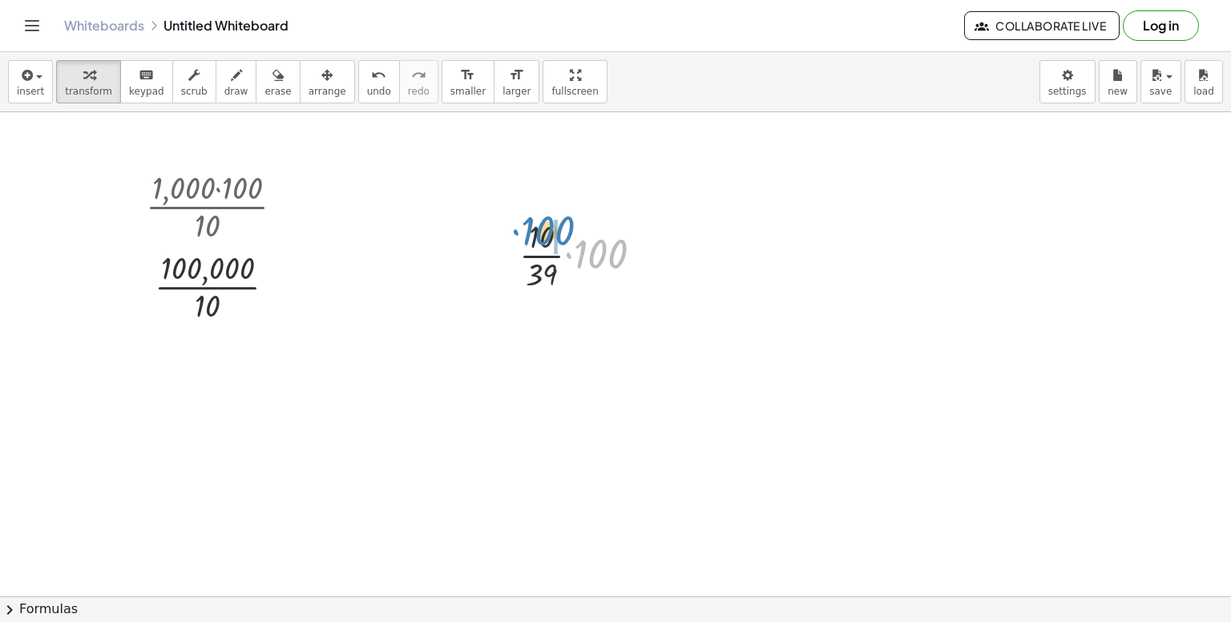
drag, startPoint x: 600, startPoint y: 248, endPoint x: 548, endPoint y: 224, distance: 57.8
click at [548, 224] on div at bounding box center [587, 254] width 152 height 80
drag, startPoint x: 590, startPoint y: 320, endPoint x: 564, endPoint y: 319, distance: 25.7
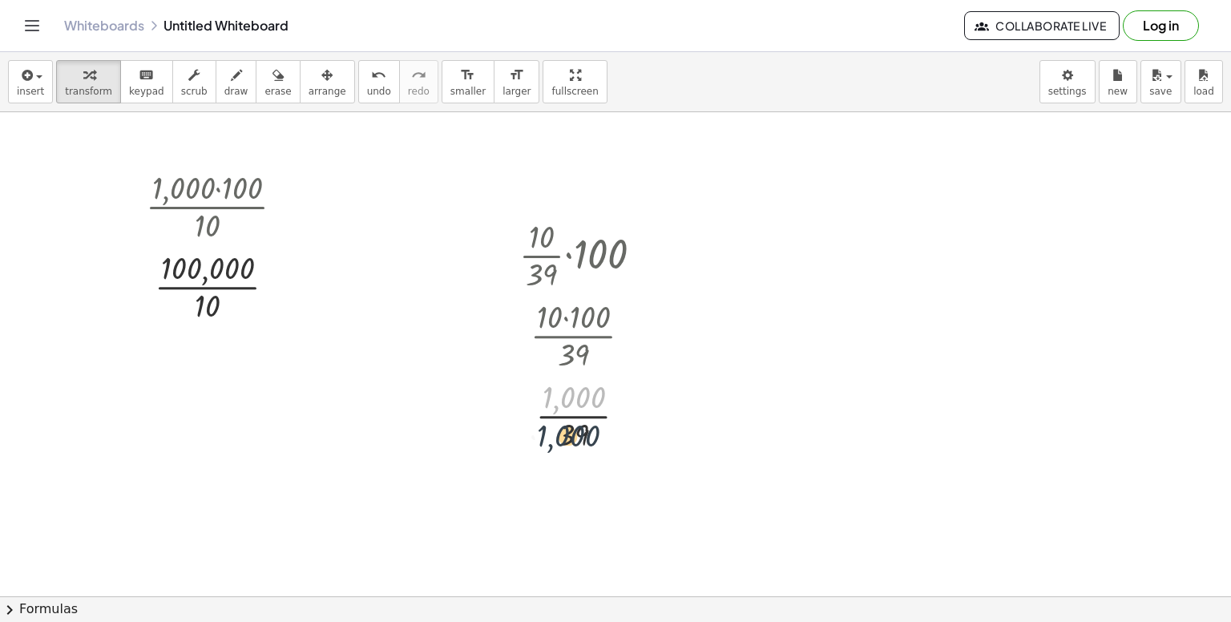
drag, startPoint x: 586, startPoint y: 402, endPoint x: 580, endPoint y: 442, distance: 41.3
click at [580, 442] on div at bounding box center [587, 414] width 152 height 80
drag, startPoint x: 580, startPoint y: 442, endPoint x: 580, endPoint y: 418, distance: 24.0
click at [580, 418] on div at bounding box center [587, 414] width 152 height 80
drag, startPoint x: 577, startPoint y: 429, endPoint x: 578, endPoint y: 394, distance: 35.3
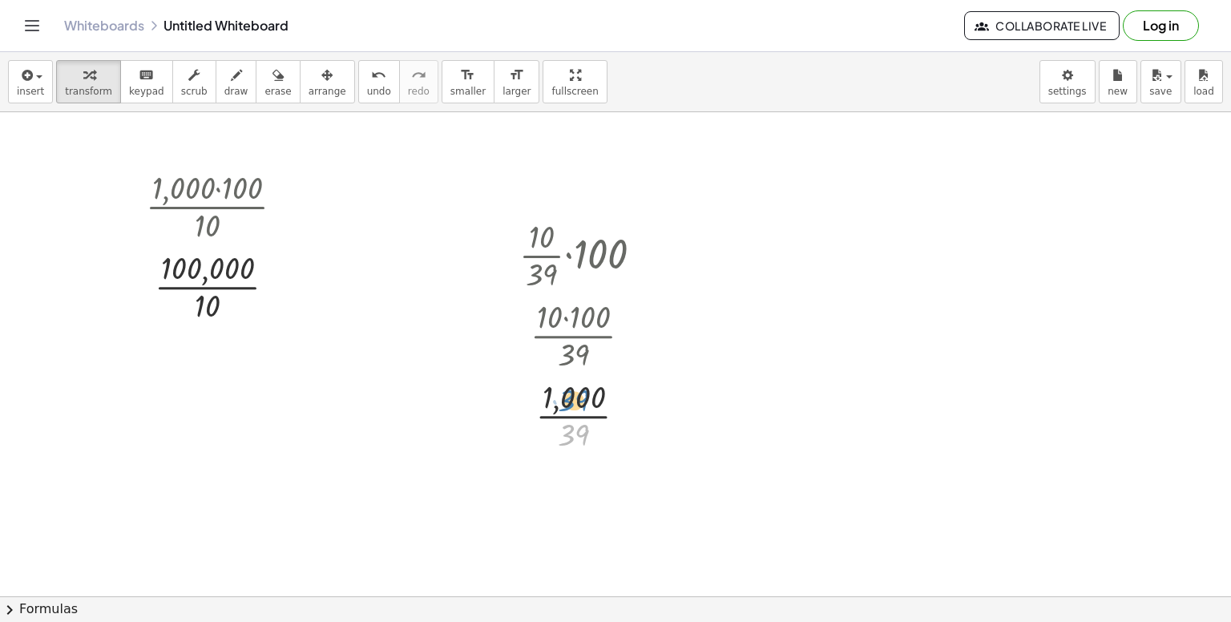
click at [578, 394] on div at bounding box center [587, 414] width 152 height 80
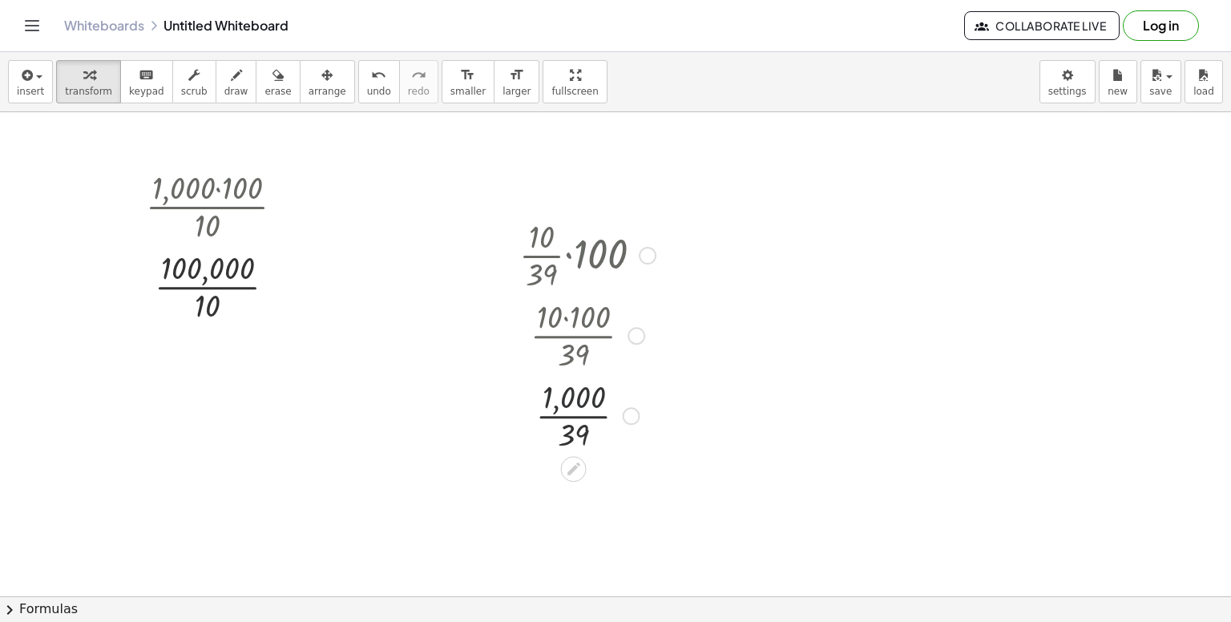
click at [578, 394] on div at bounding box center [587, 414] width 152 height 80
click at [573, 435] on div at bounding box center [587, 414] width 152 height 80
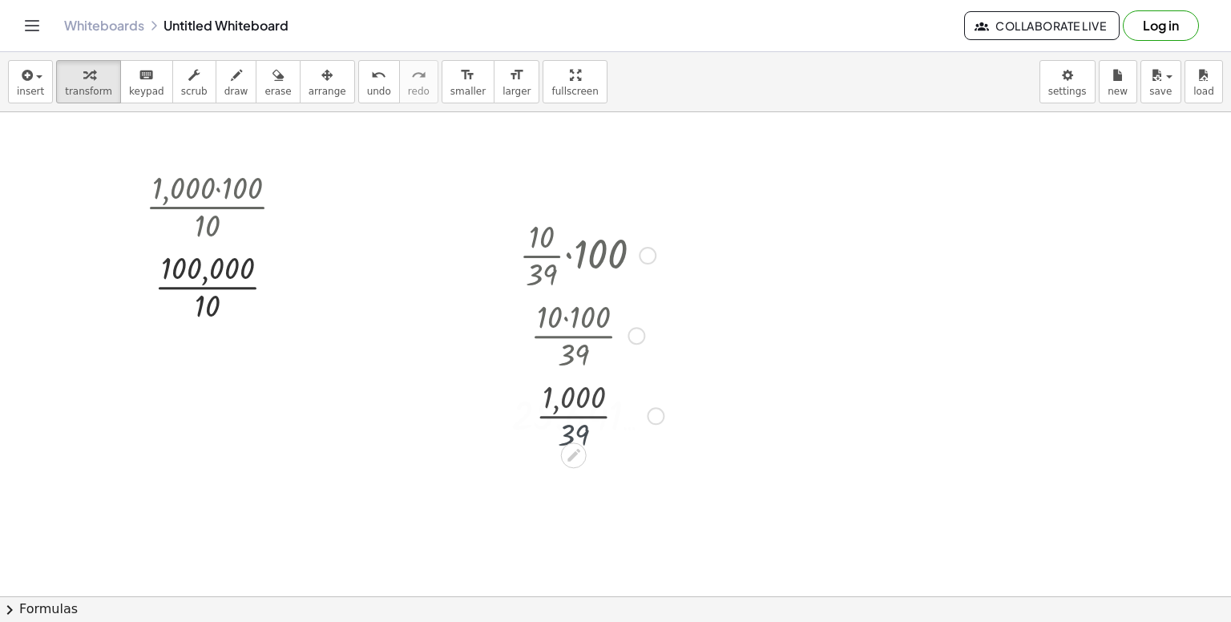
click at [573, 435] on div at bounding box center [587, 414] width 168 height 53
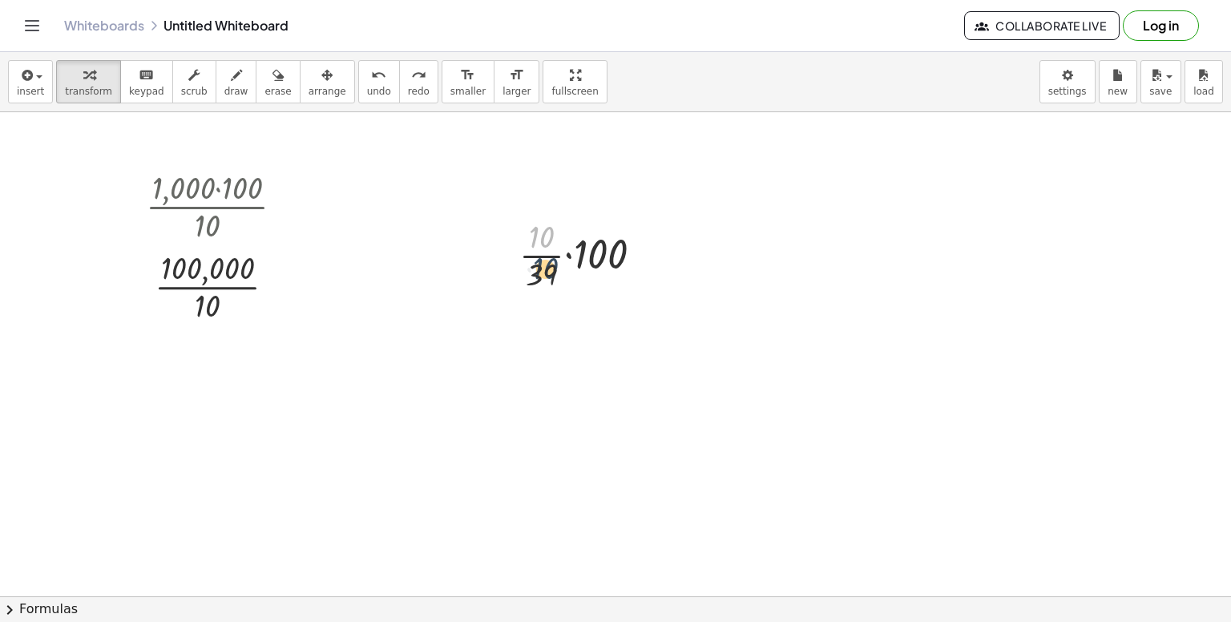
drag, startPoint x: 542, startPoint y: 244, endPoint x: 546, endPoint y: 278, distance: 33.9
click at [546, 278] on div at bounding box center [587, 254] width 152 height 80
drag, startPoint x: 545, startPoint y: 230, endPoint x: 545, endPoint y: 277, distance: 46.5
click at [545, 277] on div at bounding box center [587, 254] width 152 height 80
drag, startPoint x: 545, startPoint y: 277, endPoint x: 543, endPoint y: 220, distance: 56.9
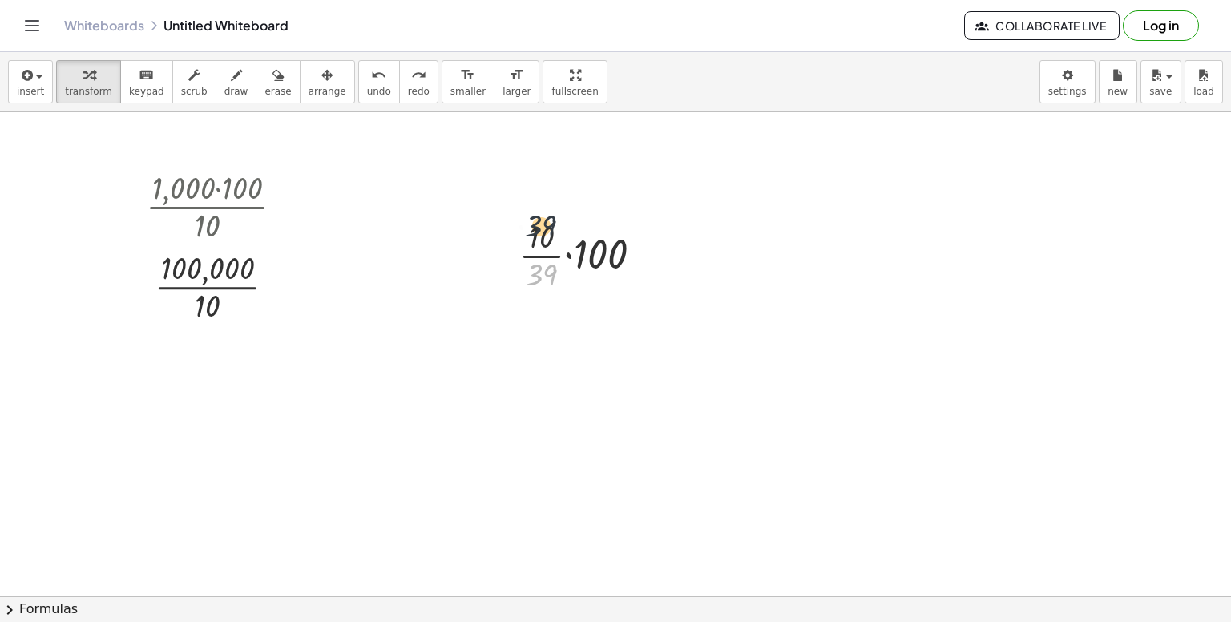
click at [543, 220] on div at bounding box center [587, 254] width 152 height 80
click at [541, 267] on div at bounding box center [587, 254] width 152 height 80
click at [608, 325] on div at bounding box center [587, 321] width 216 height 55
click at [608, 325] on div at bounding box center [587, 321] width 168 height 53
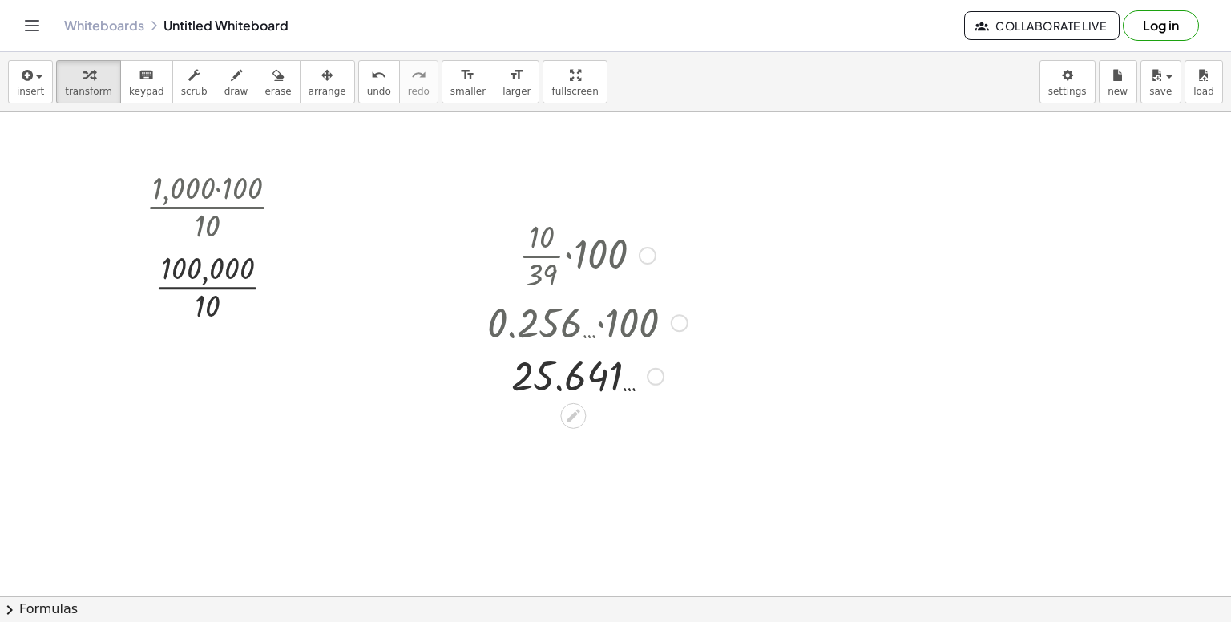
click at [609, 376] on div at bounding box center [587, 375] width 216 height 53
drag, startPoint x: 609, startPoint y: 376, endPoint x: 571, endPoint y: 375, distance: 38.5
click at [571, 375] on div at bounding box center [587, 375] width 216 height 53
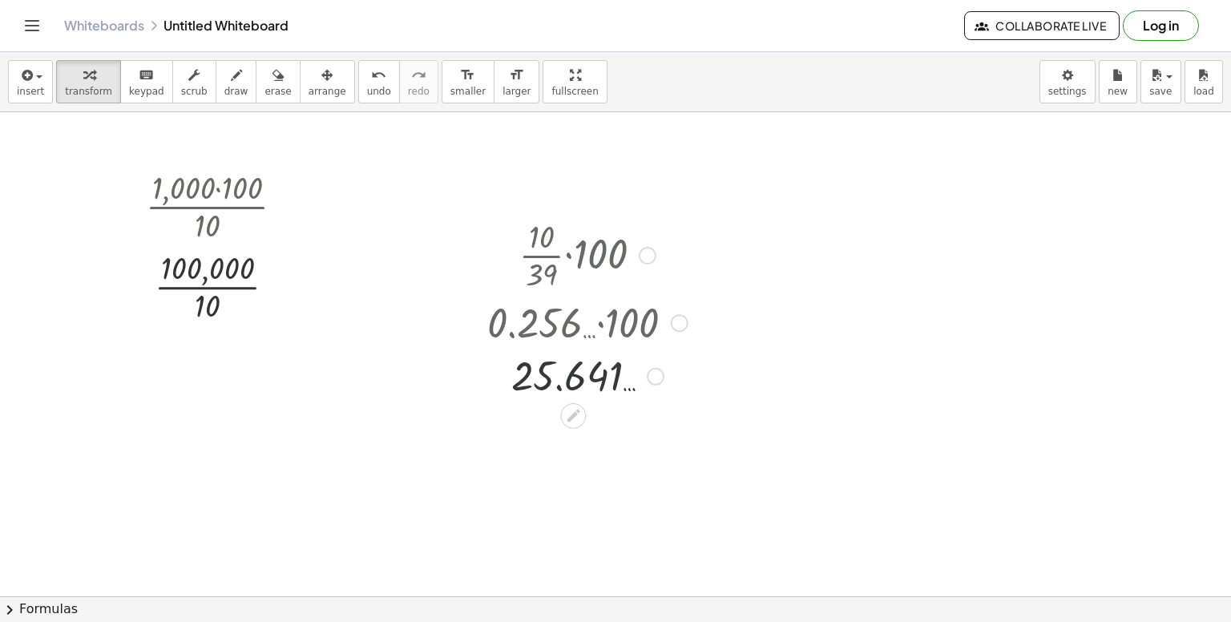
click at [571, 375] on div at bounding box center [587, 375] width 216 height 53
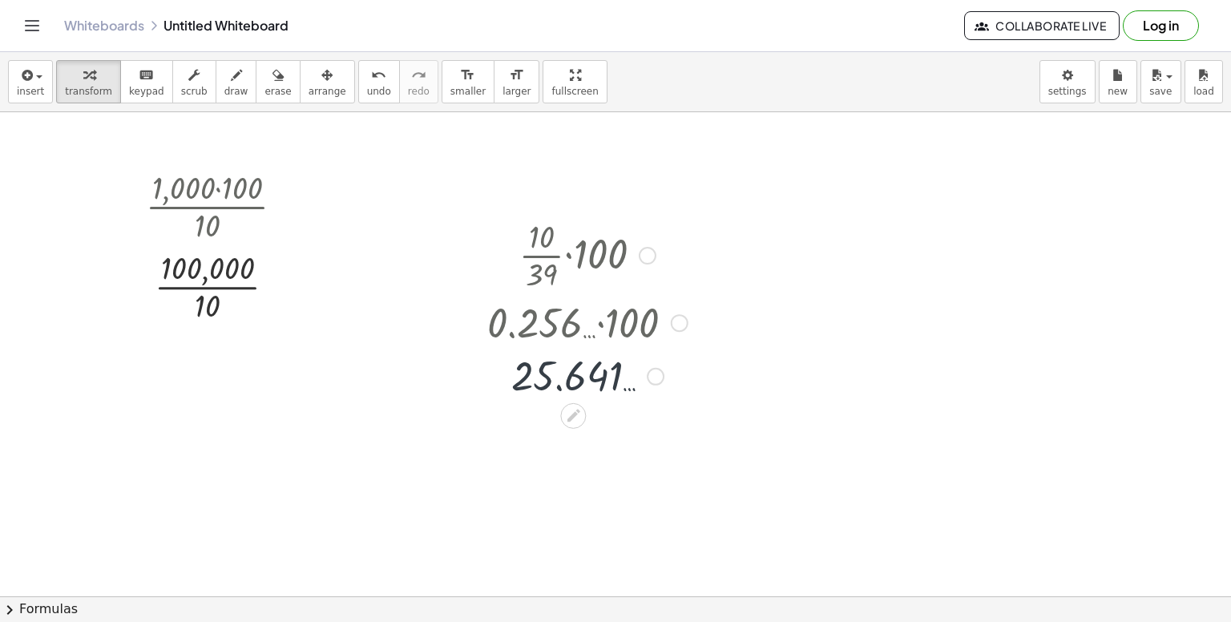
click at [571, 375] on div at bounding box center [587, 375] width 216 height 53
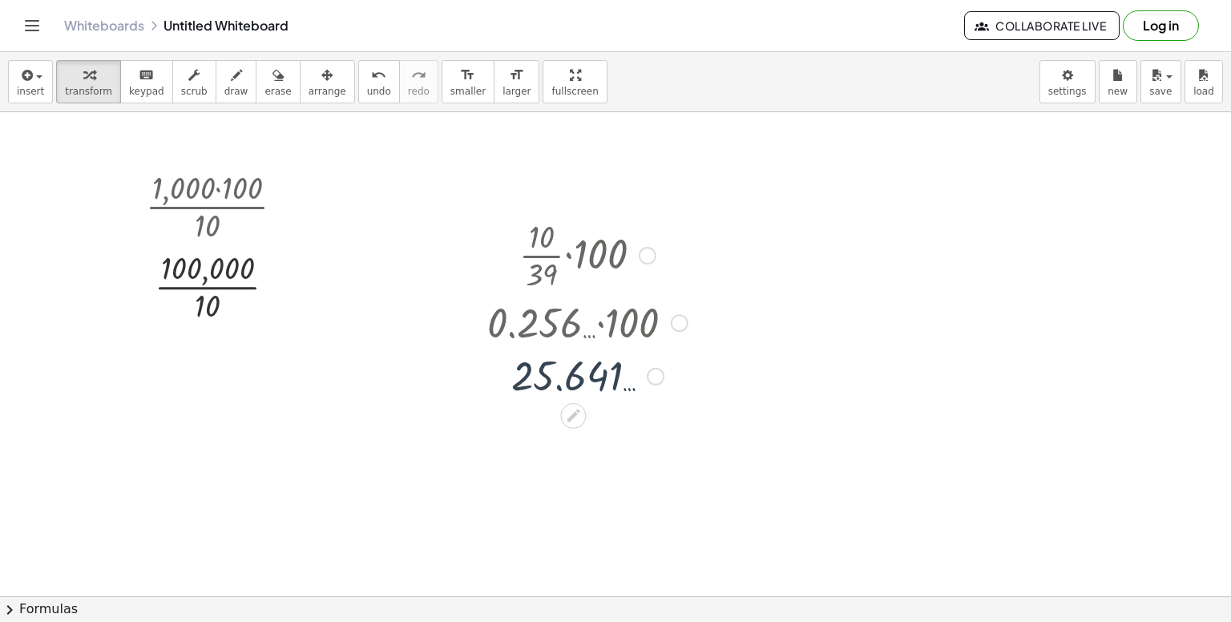
click at [571, 375] on div at bounding box center [587, 375] width 216 height 53
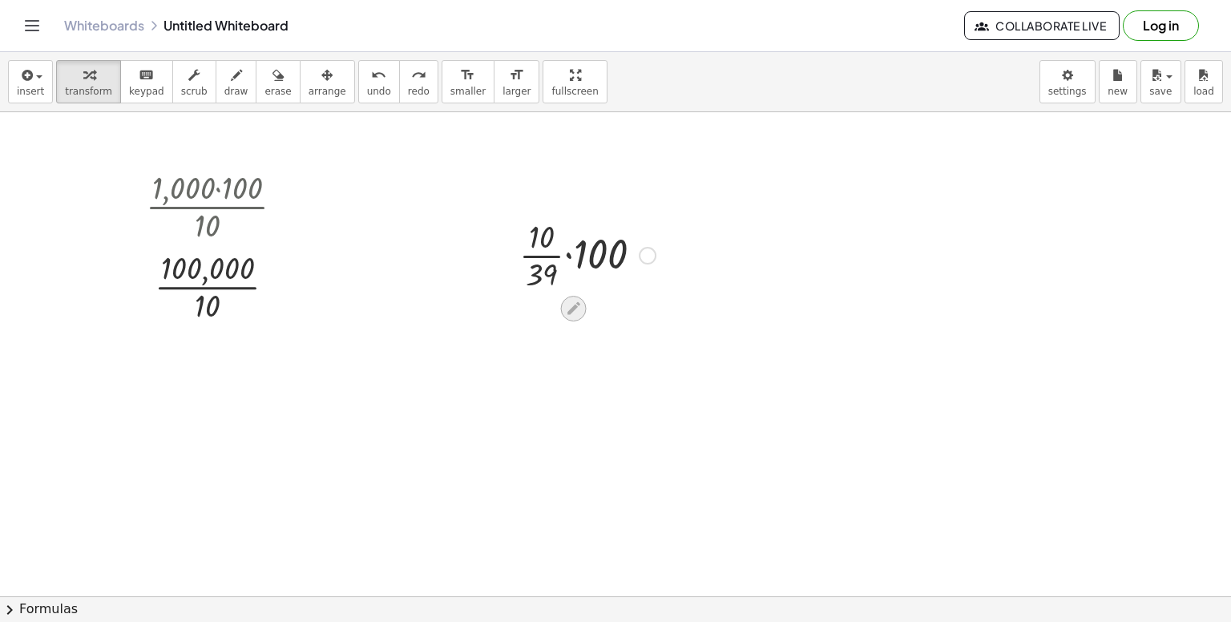
click at [573, 301] on icon at bounding box center [573, 308] width 17 height 17
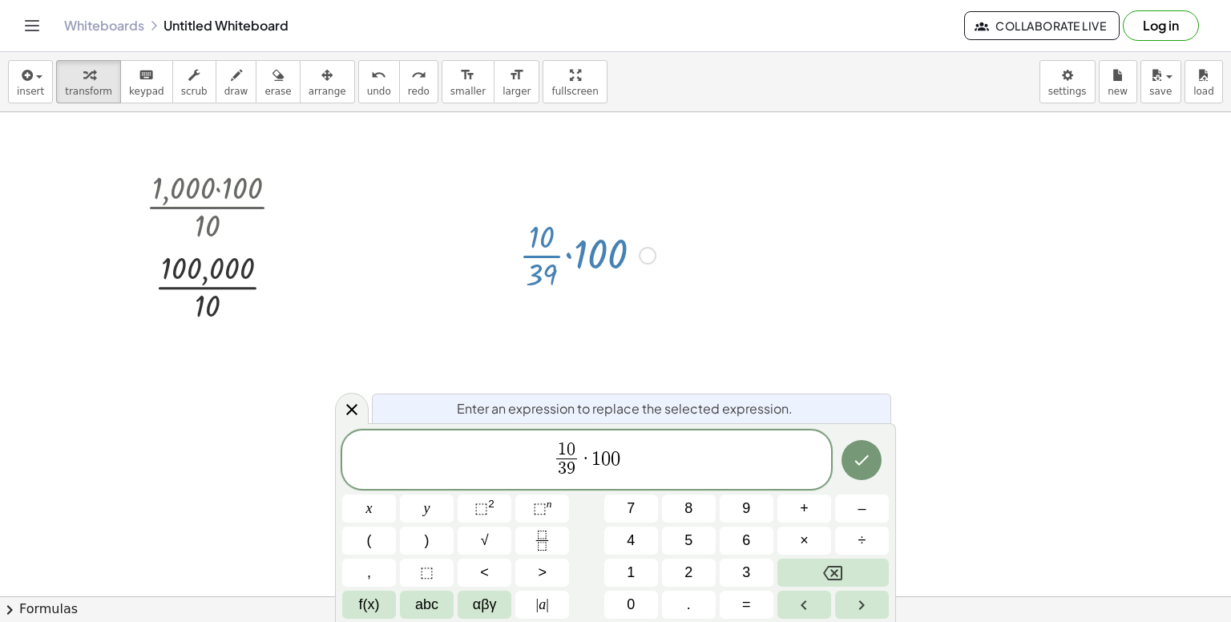
click at [637, 422] on div "Enter an expression to replace the selected expression." at bounding box center [631, 409] width 519 height 30
click at [852, 460] on icon "Done" at bounding box center [861, 460] width 19 height 19
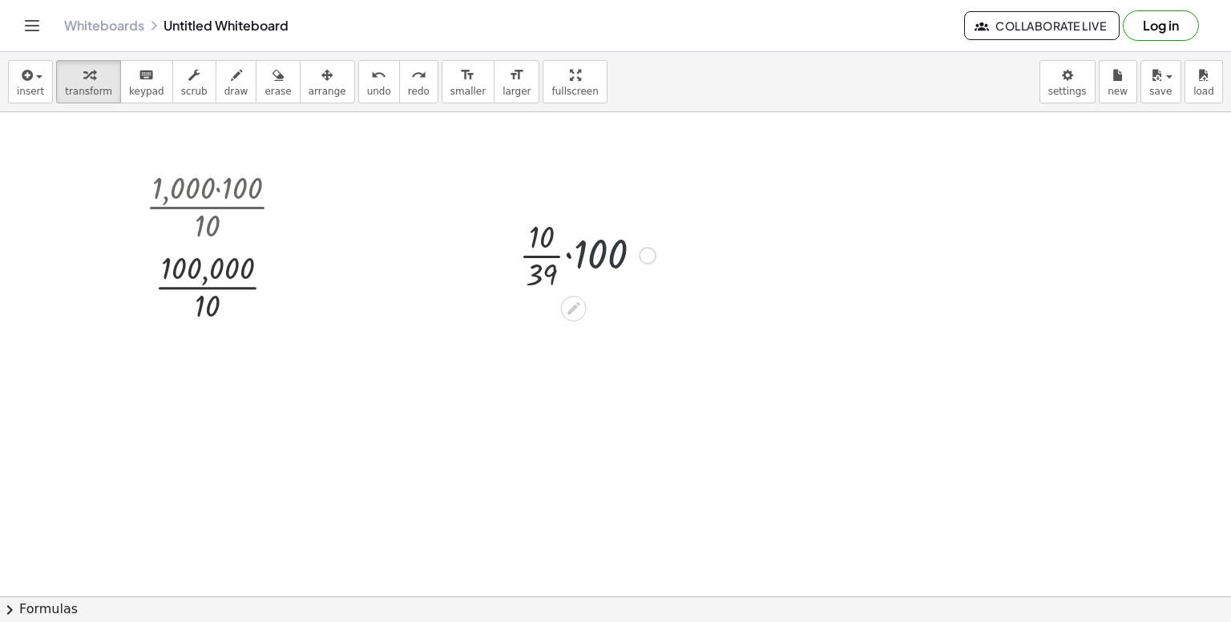
drag, startPoint x: 587, startPoint y: 236, endPoint x: 600, endPoint y: 240, distance: 13.2
click at [600, 240] on div at bounding box center [587, 254] width 152 height 80
click at [544, 238] on div at bounding box center [587, 254] width 152 height 80
click at [543, 235] on div at bounding box center [587, 254] width 152 height 80
drag, startPoint x: 582, startPoint y: 251, endPoint x: 537, endPoint y: 236, distance: 47.4
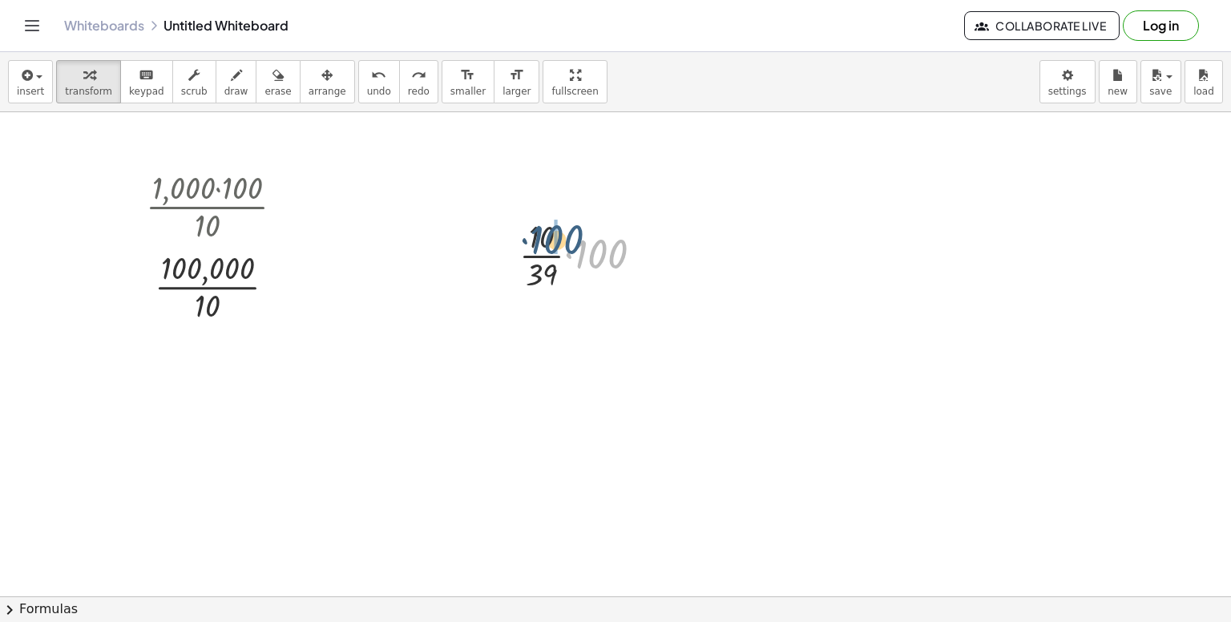
click at [537, 236] on div at bounding box center [587, 254] width 152 height 80
drag, startPoint x: 574, startPoint y: 318, endPoint x: 574, endPoint y: 362, distance: 44.1
click at [574, 362] on div at bounding box center [587, 334] width 152 height 80
drag, startPoint x: 574, startPoint y: 362, endPoint x: 552, endPoint y: 309, distance: 58.2
click at [552, 309] on div at bounding box center [587, 334] width 152 height 80
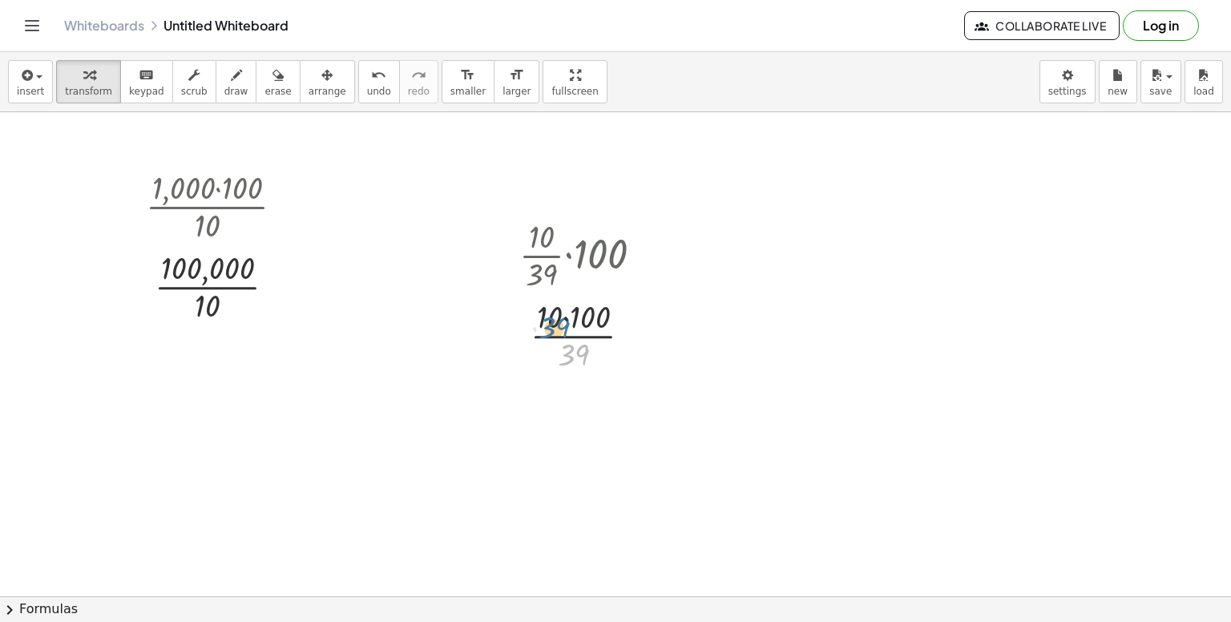
drag, startPoint x: 568, startPoint y: 348, endPoint x: 548, endPoint y: 313, distance: 39.9
click at [548, 313] on div at bounding box center [587, 334] width 152 height 80
drag, startPoint x: 570, startPoint y: 350, endPoint x: 584, endPoint y: 315, distance: 38.1
click at [584, 315] on div at bounding box center [587, 334] width 152 height 80
drag, startPoint x: 579, startPoint y: 354, endPoint x: 584, endPoint y: 296, distance: 58.7
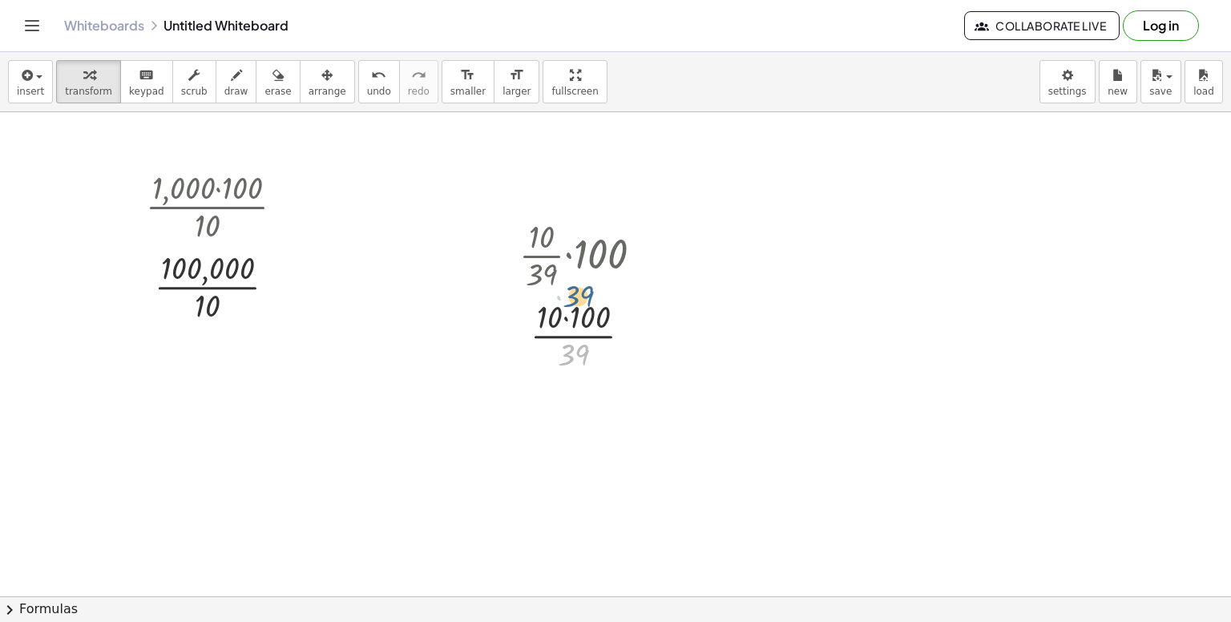
click at [584, 296] on div at bounding box center [587, 334] width 152 height 80
drag, startPoint x: 552, startPoint y: 313, endPoint x: 585, endPoint y: 319, distance: 34.3
drag, startPoint x: 586, startPoint y: 447, endPoint x: 582, endPoint y: 417, distance: 29.9
click at [582, 417] on div at bounding box center [587, 414] width 152 height 80
drag, startPoint x: 578, startPoint y: 427, endPoint x: 577, endPoint y: 390, distance: 36.9
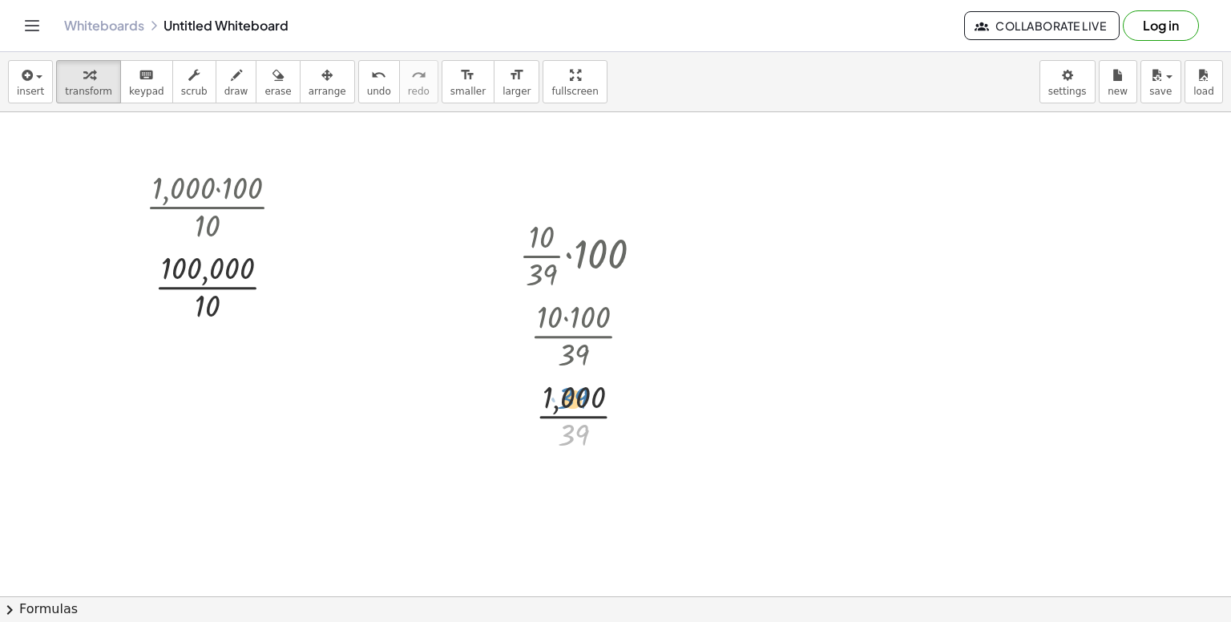
click at [577, 390] on div at bounding box center [587, 414] width 152 height 80
drag, startPoint x: 577, startPoint y: 390, endPoint x: 578, endPoint y: 438, distance: 47.3
click at [578, 438] on div at bounding box center [587, 414] width 152 height 80
drag, startPoint x: 546, startPoint y: 277, endPoint x: 545, endPoint y: 238, distance: 38.5
click at [545, 238] on div at bounding box center [587, 254] width 152 height 80
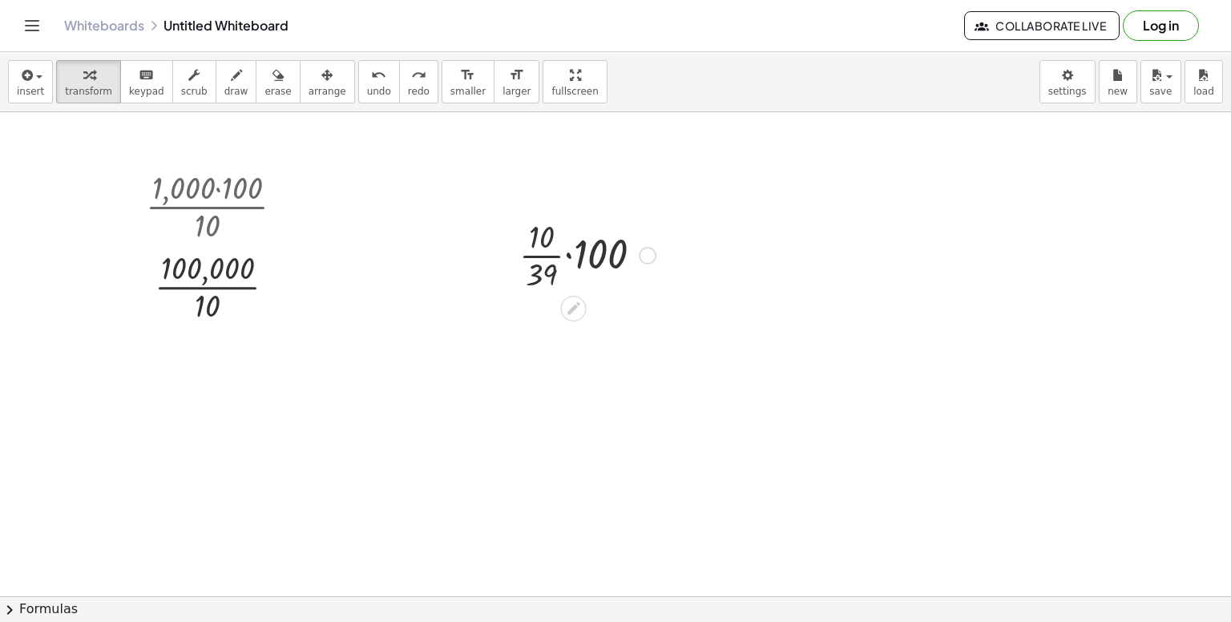
click at [545, 238] on div at bounding box center [587, 254] width 152 height 80
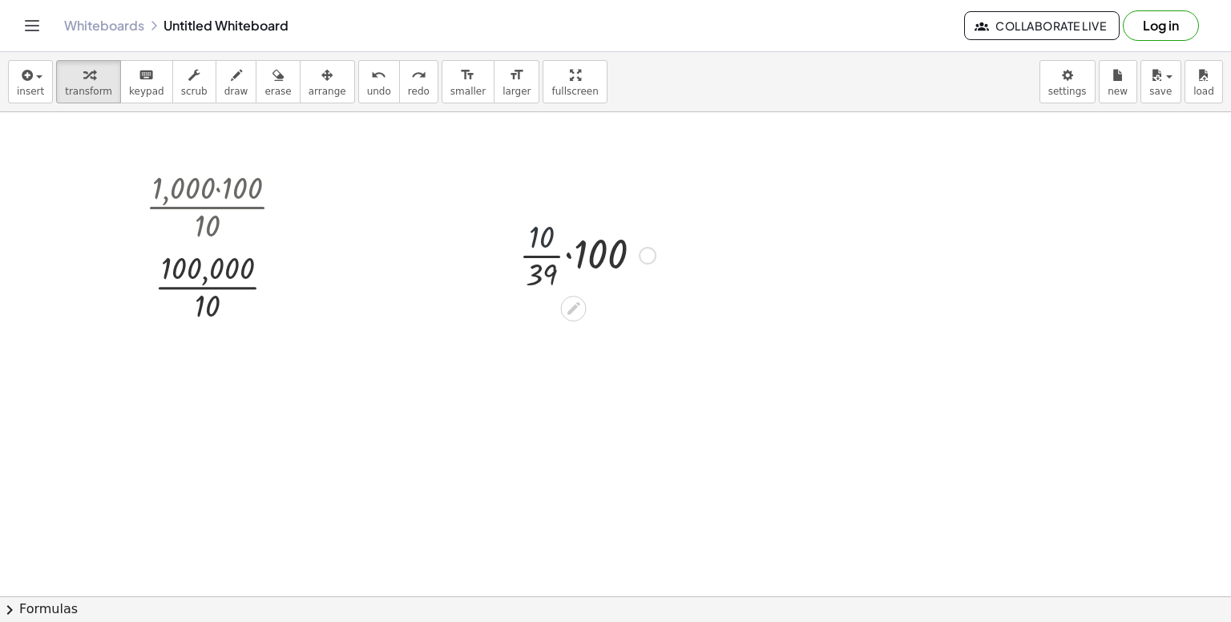
click at [545, 238] on div at bounding box center [587, 254] width 152 height 80
click at [545, 265] on div at bounding box center [587, 254] width 152 height 80
click at [616, 322] on div at bounding box center [587, 321] width 216 height 55
click at [616, 322] on div at bounding box center [587, 321] width 168 height 53
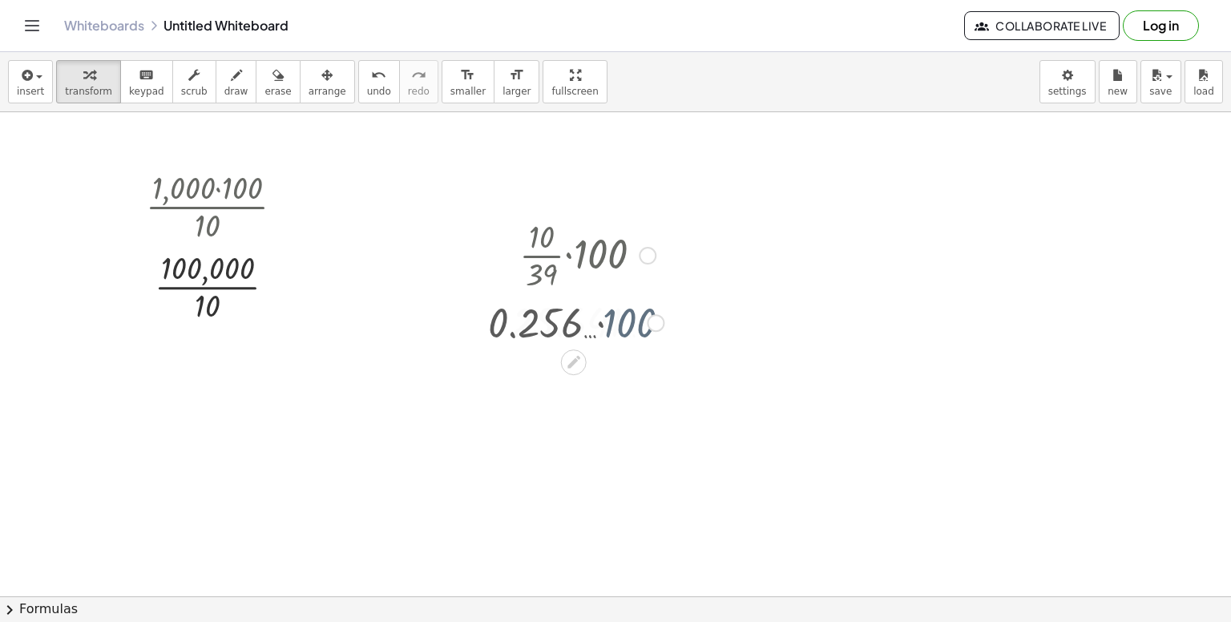
click at [616, 322] on div at bounding box center [587, 321] width 168 height 53
click at [639, 253] on div at bounding box center [648, 256] width 18 height 18
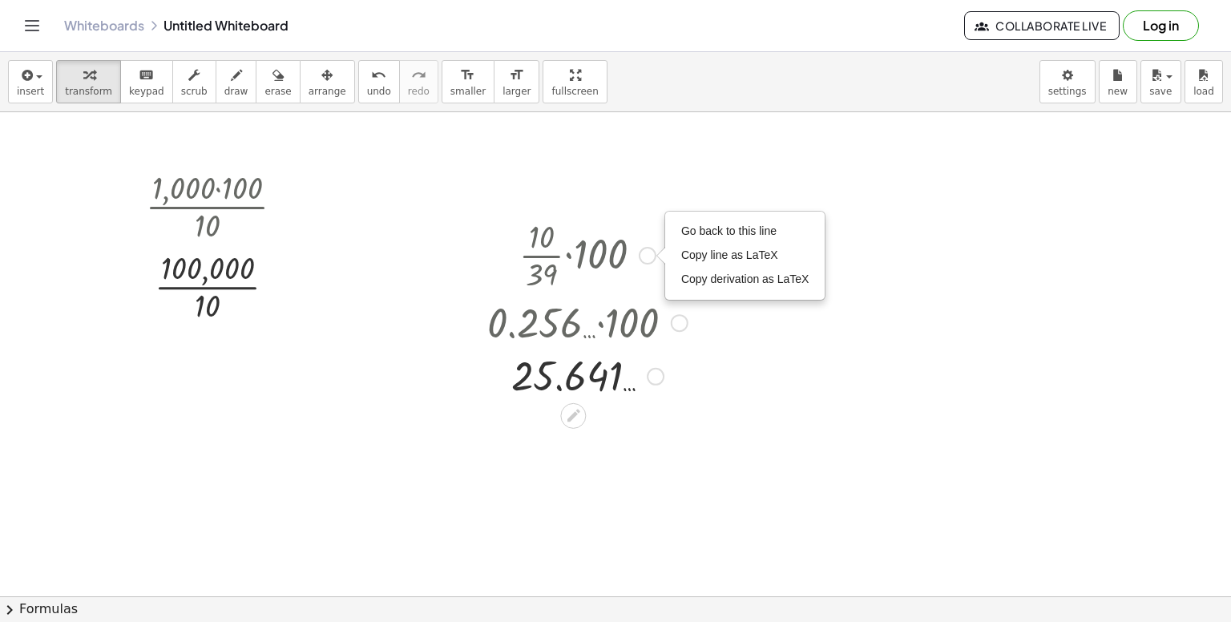
click at [657, 376] on div at bounding box center [656, 377] width 18 height 18
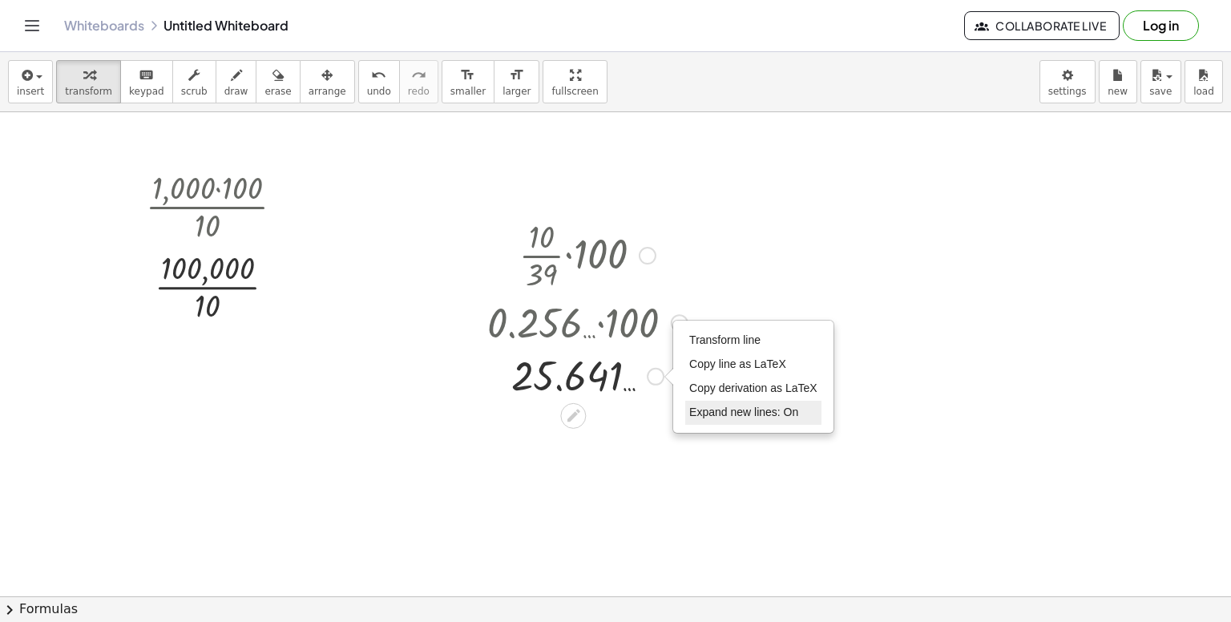
click at [737, 414] on span "Expand new lines: On" at bounding box center [743, 412] width 109 height 13
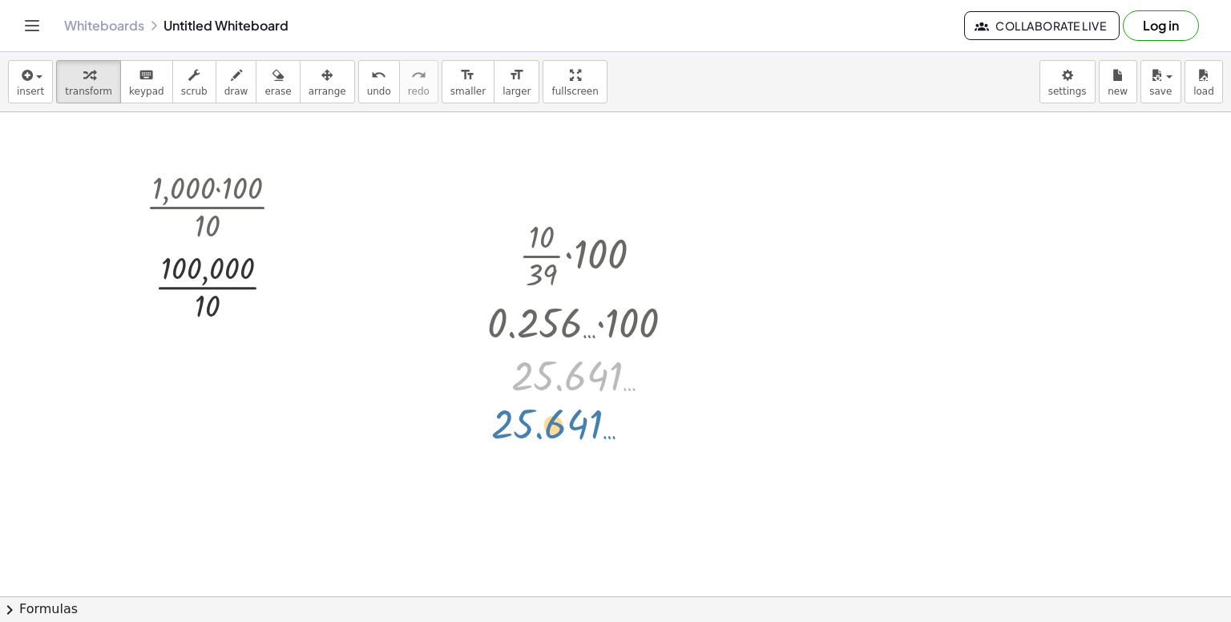
drag, startPoint x: 616, startPoint y: 376, endPoint x: 596, endPoint y: 430, distance: 58.1
click at [596, 430] on div "· 1,000 · 100 · 10 · · 10 100,000 Fix a mistake Transform line Copy line as LaT…" at bounding box center [615, 597] width 1231 height 970
click at [640, 317] on div at bounding box center [587, 321] width 216 height 55
